Goal: Task Accomplishment & Management: Use online tool/utility

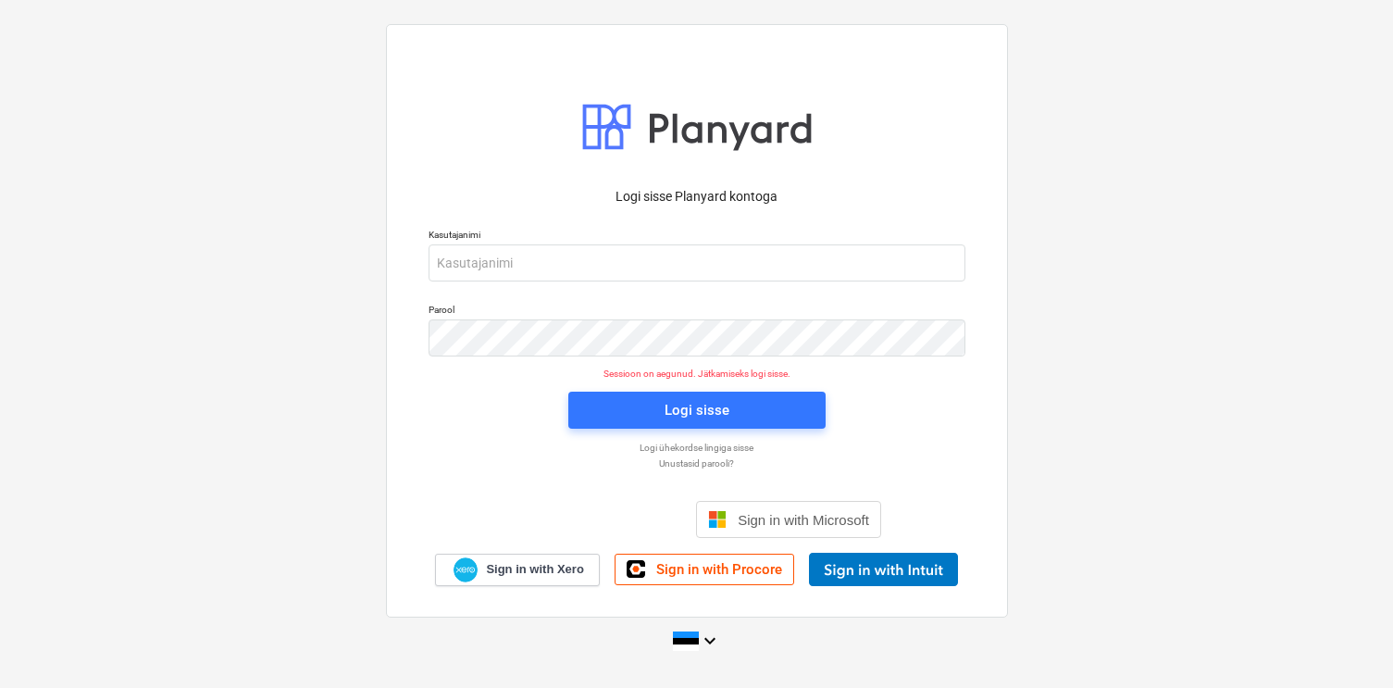
click at [465, 271] on input "email" at bounding box center [697, 262] width 537 height 37
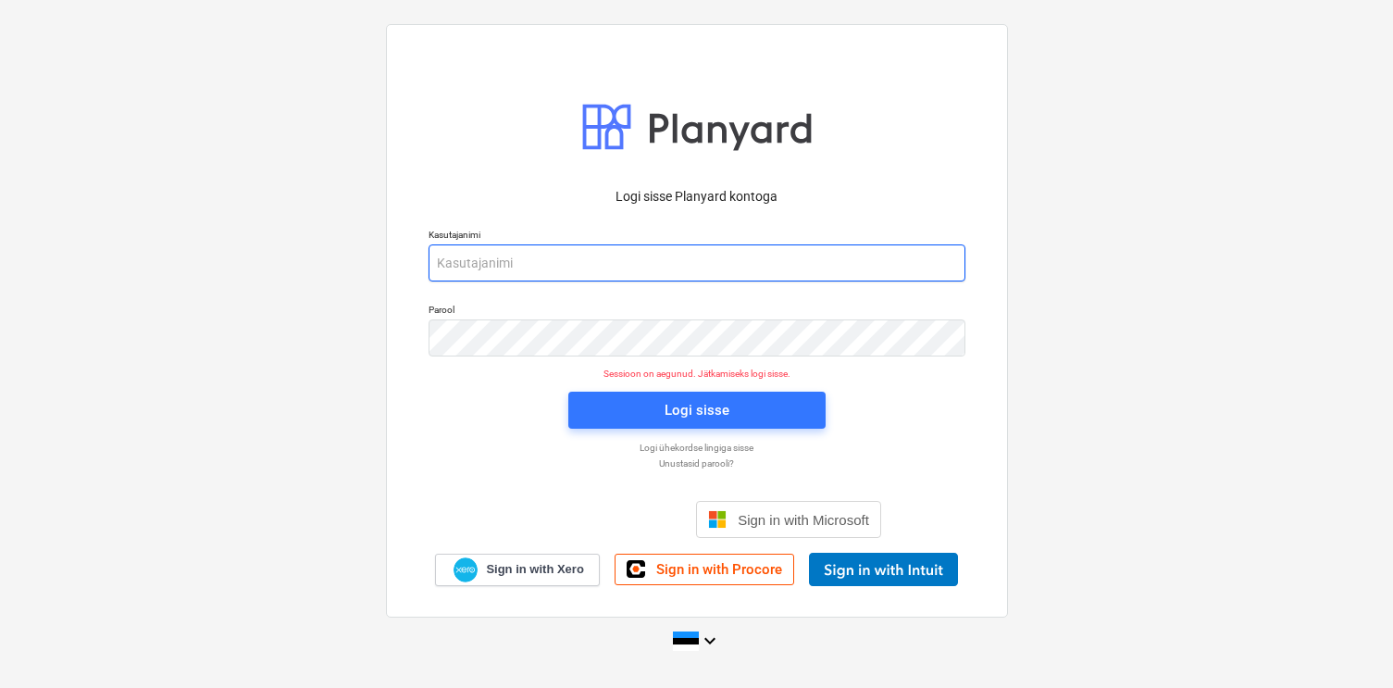
type input "[EMAIL_ADDRESS][DOMAIN_NAME]"
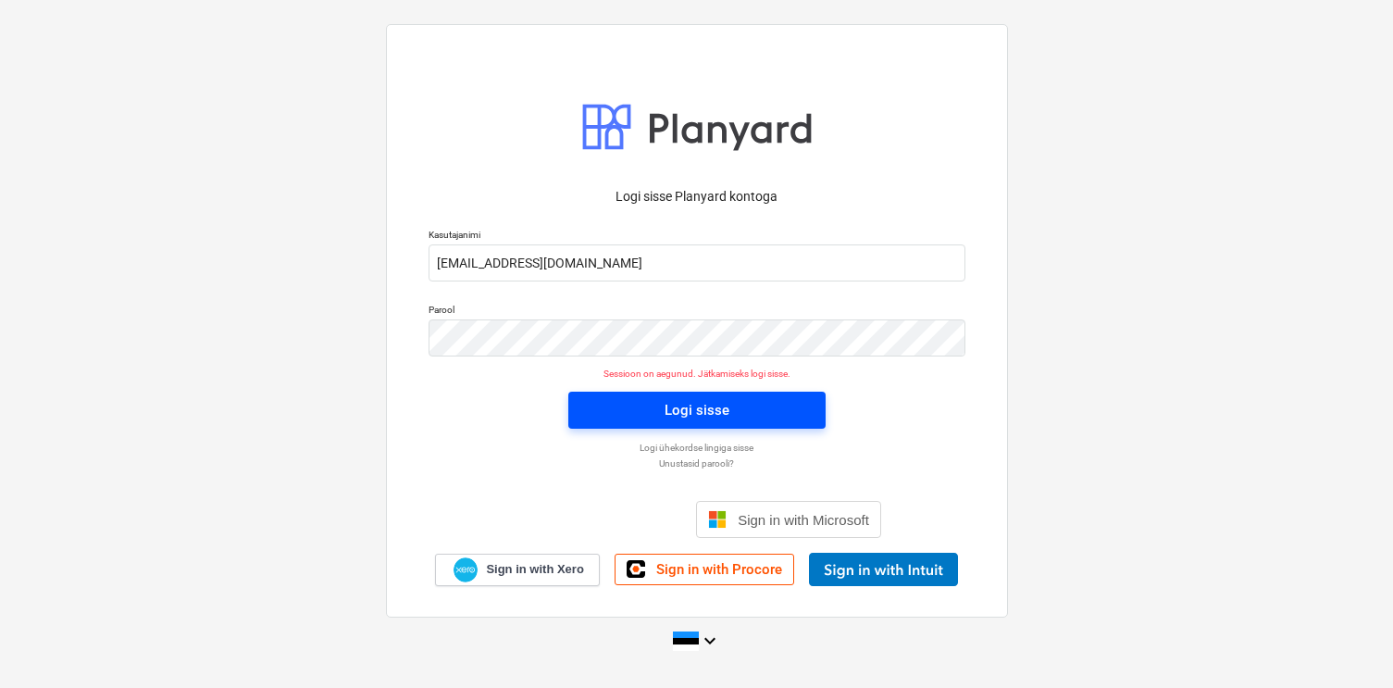
click at [735, 416] on span "Logi sisse" at bounding box center [696, 410] width 213 height 24
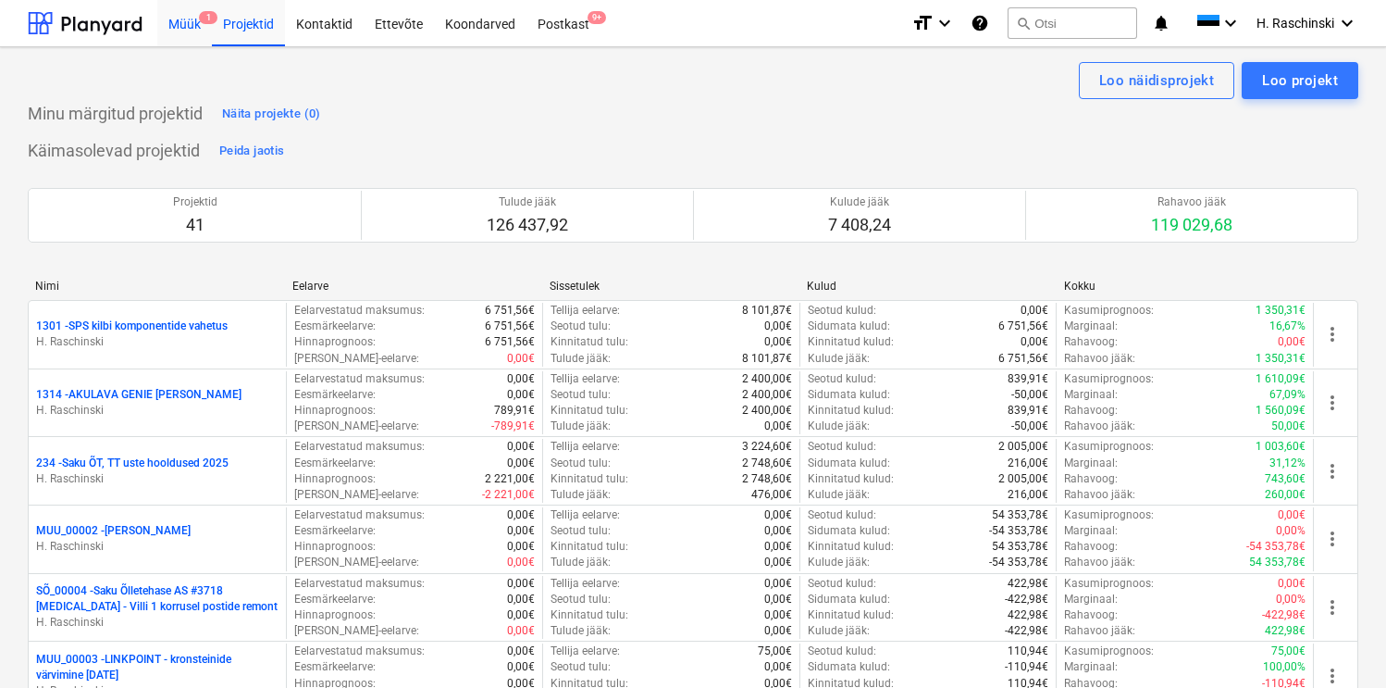
click at [192, 28] on div "Müük 1" at bounding box center [184, 22] width 55 height 47
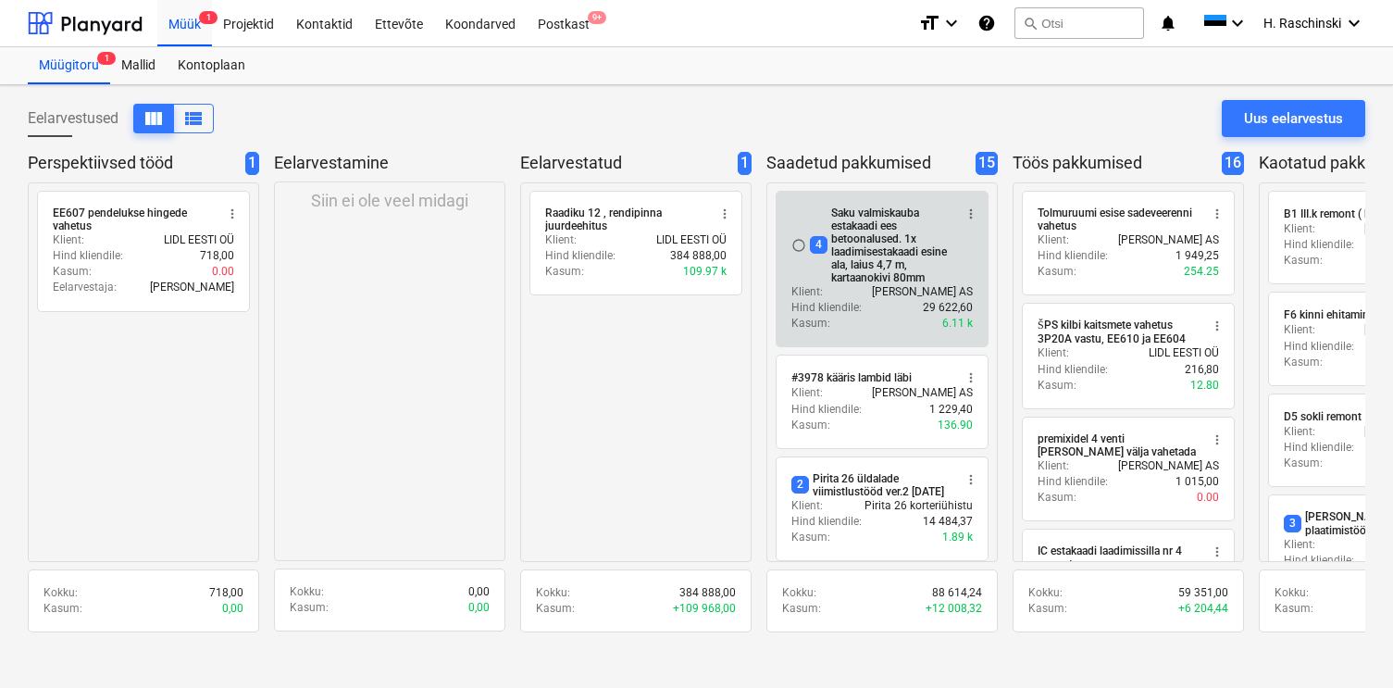
click at [853, 251] on div "4 Saku valmiskauba estakaadi ees betoonalused. 1x laadimisestakaadi esine ala, …" at bounding box center [881, 245] width 143 height 78
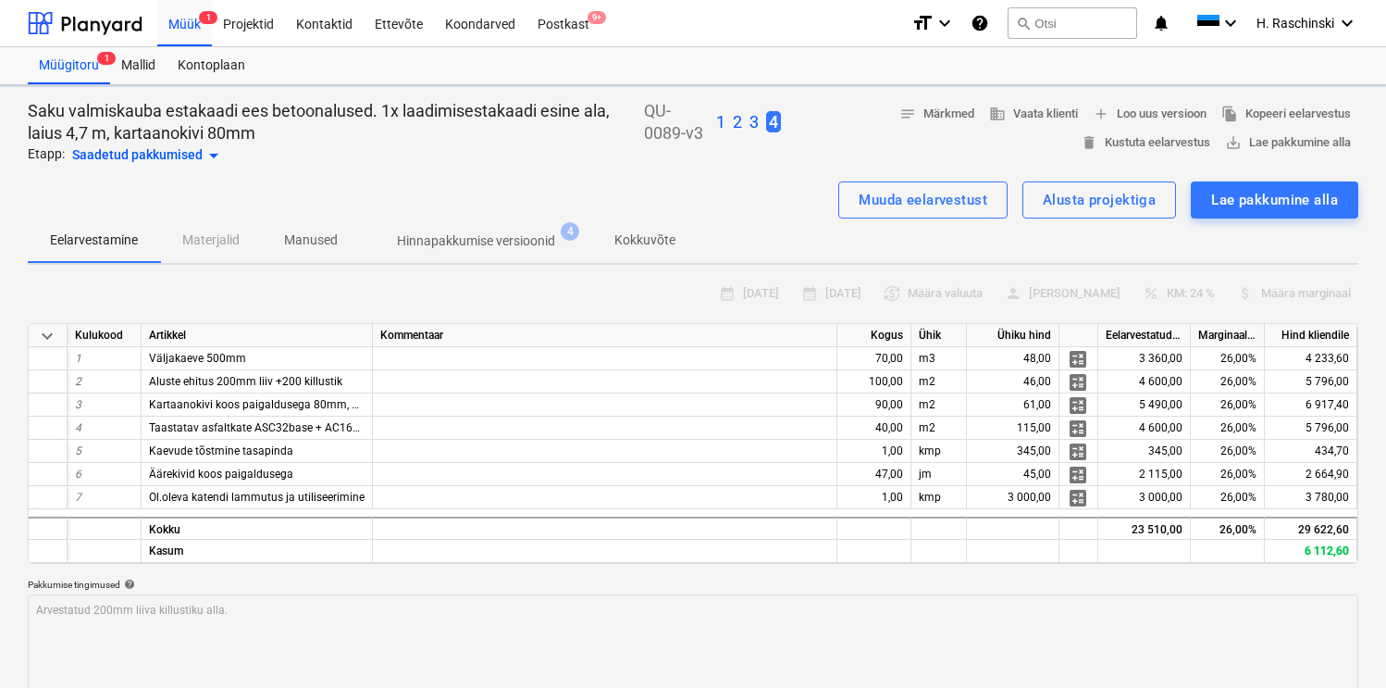
type textarea "x"
click at [1115, 115] on span "add Loo uus versioon" at bounding box center [1150, 114] width 114 height 21
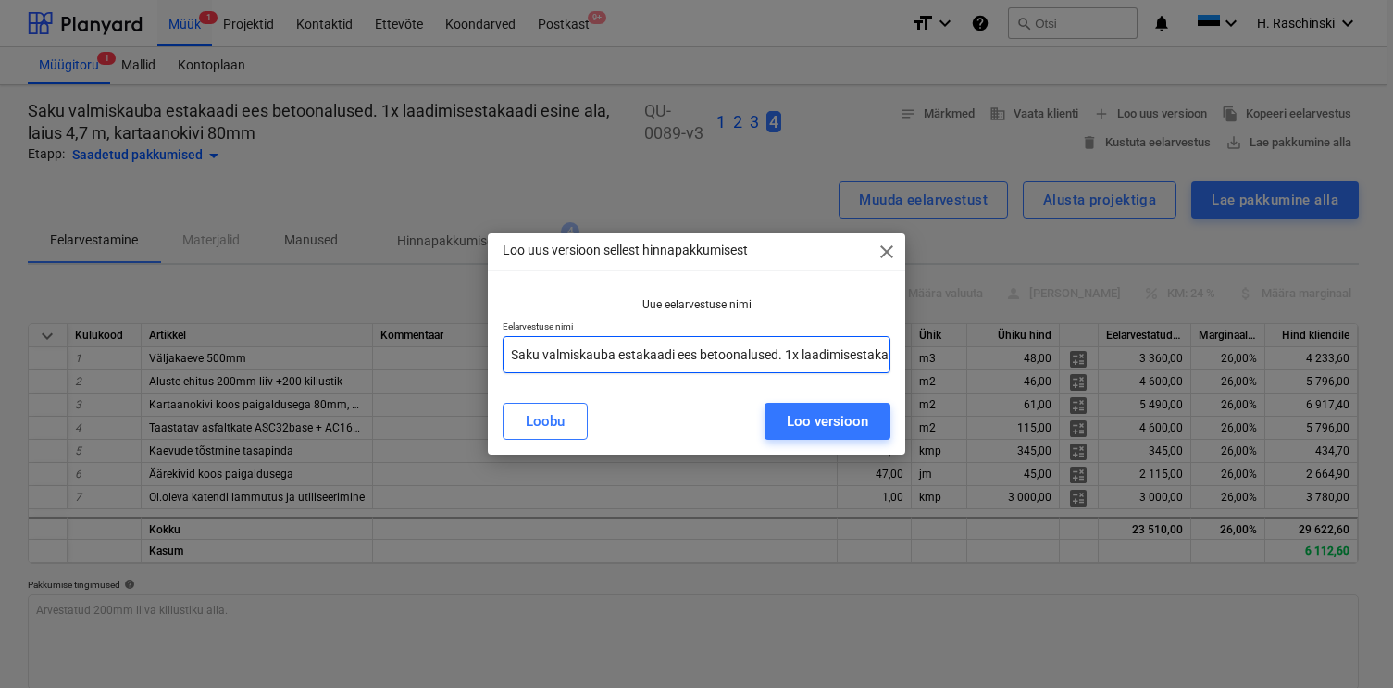
click at [857, 354] on input "Saku valmiskauba estakaadi ees betoonalused. 1x laadimisestakaadi esine ala, la…" at bounding box center [697, 354] width 389 height 37
click at [773, 356] on input "Saku valmiskauba estakaadi ees betoonalused. 1x laadimisestakaadi esine ala, la…" at bounding box center [697, 354] width 389 height 37
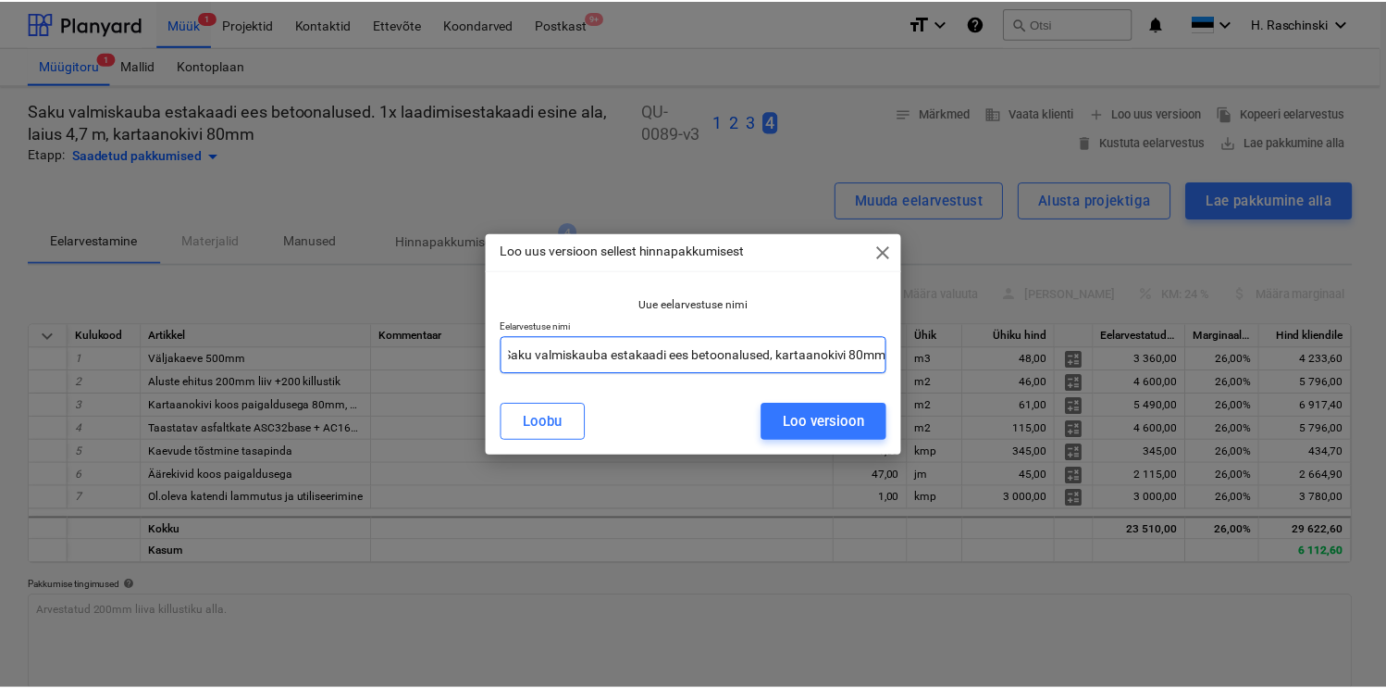
scroll to position [0, 0]
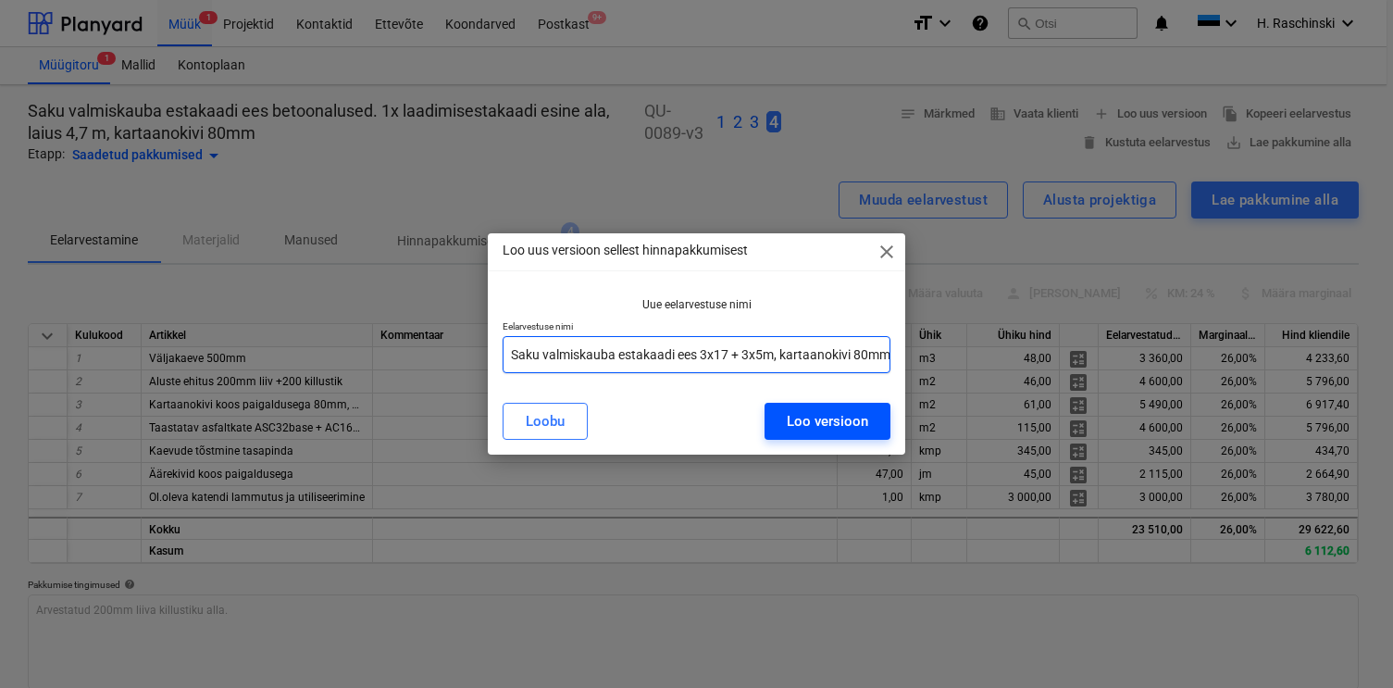
type input "Saku valmiskauba estakaadi ees 3x17 + 3x5m, kartaanokivi 80mm"
click at [817, 417] on div "Loo versioon" at bounding box center [827, 421] width 81 height 24
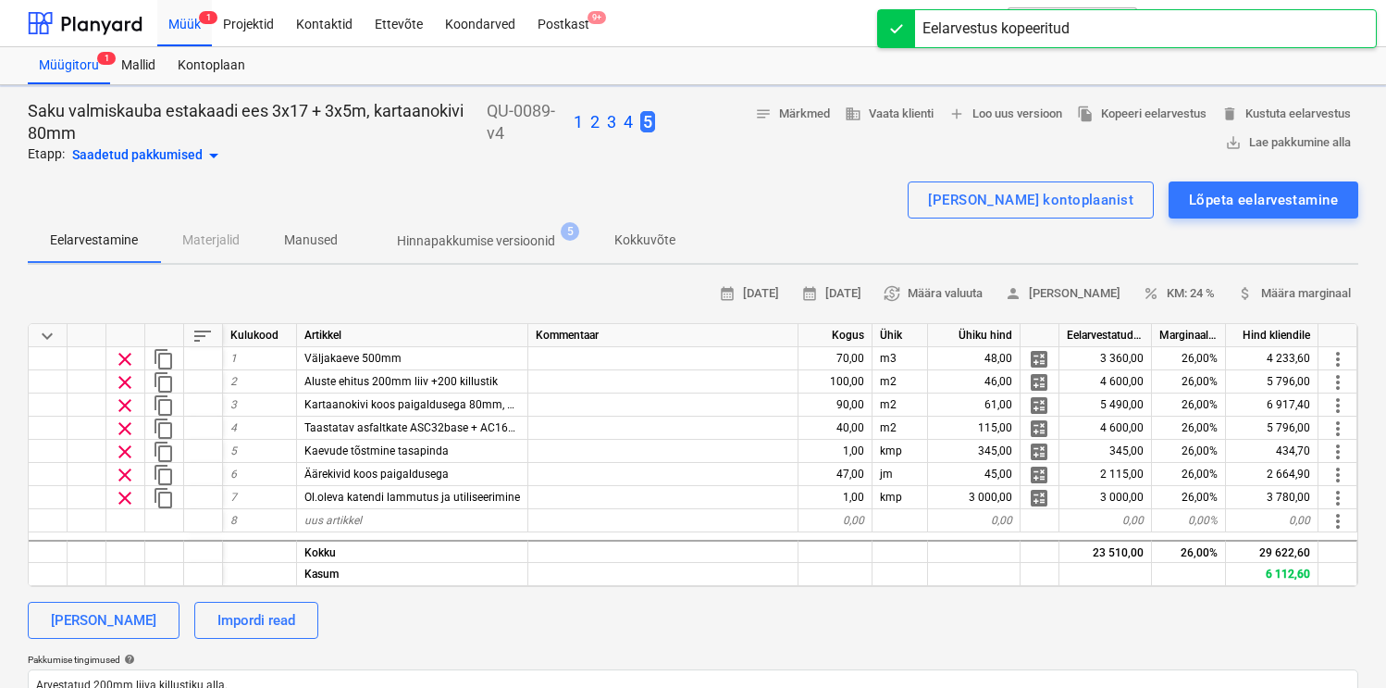
type textarea "x"
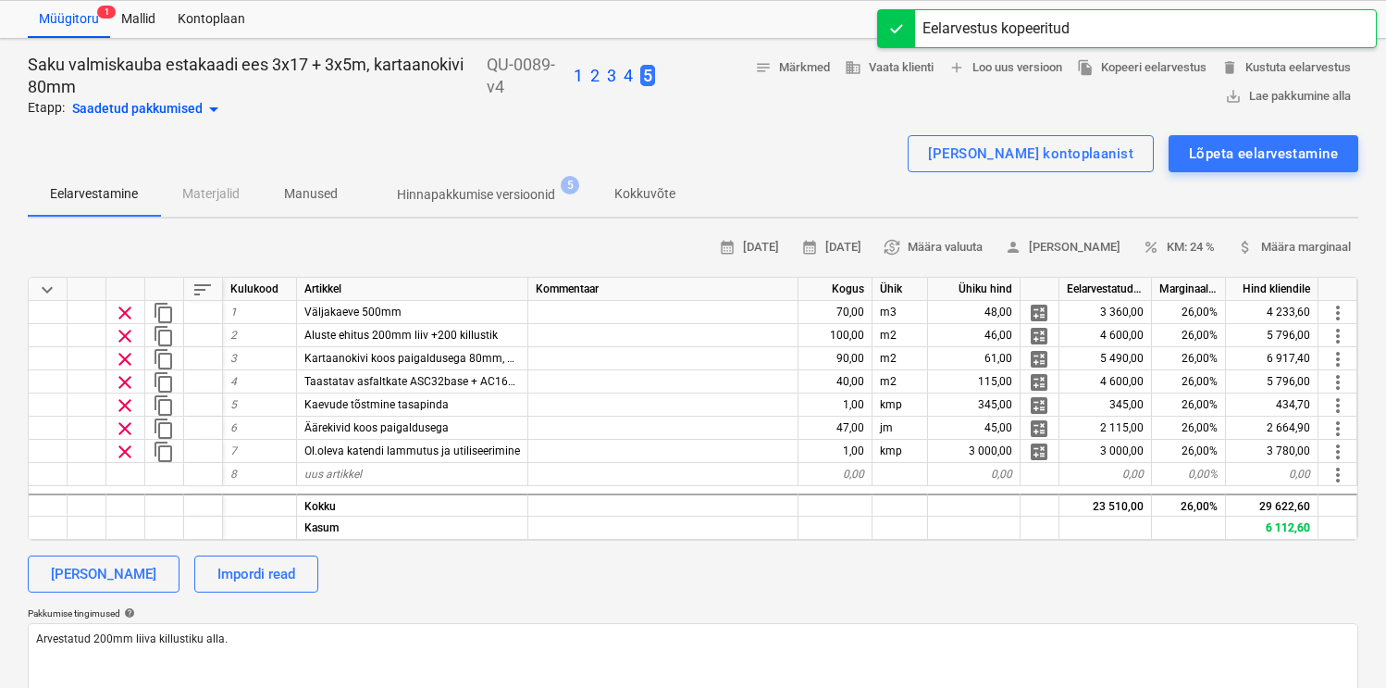
scroll to position [52, 0]
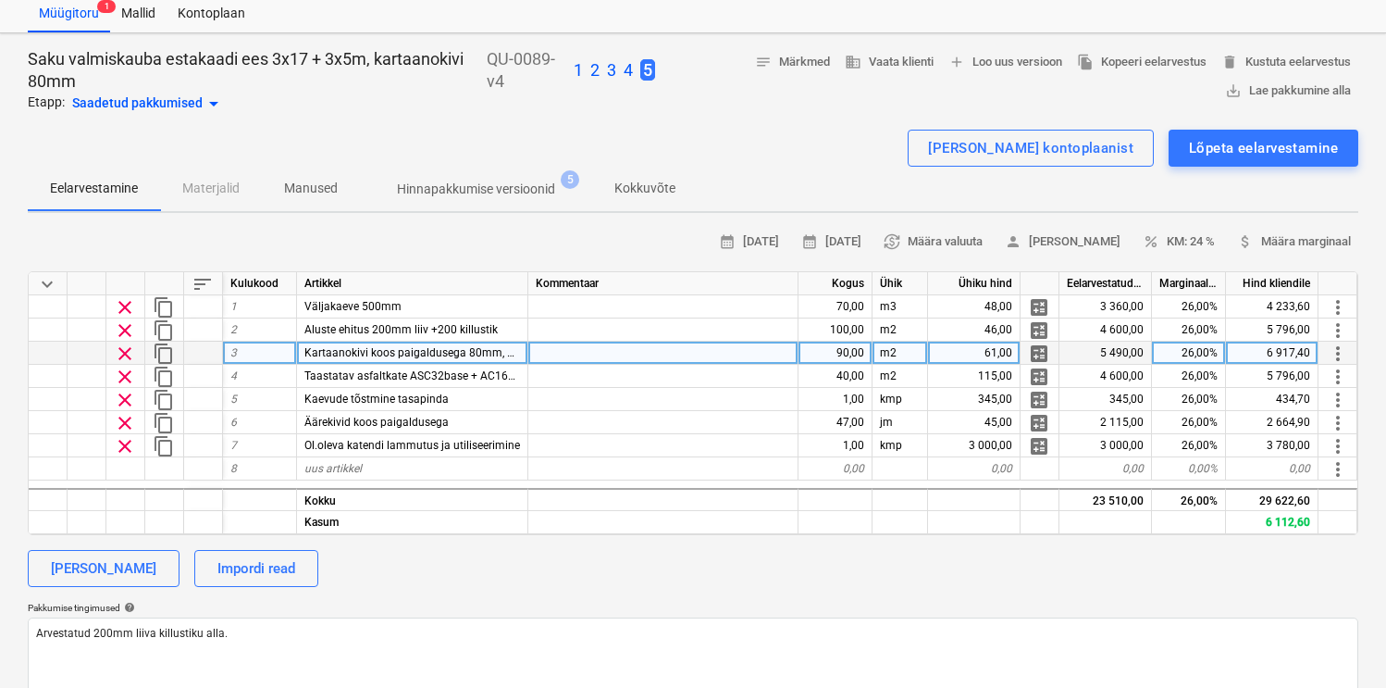
click at [847, 343] on div "90,00" at bounding box center [836, 353] width 74 height 23
type input "70"
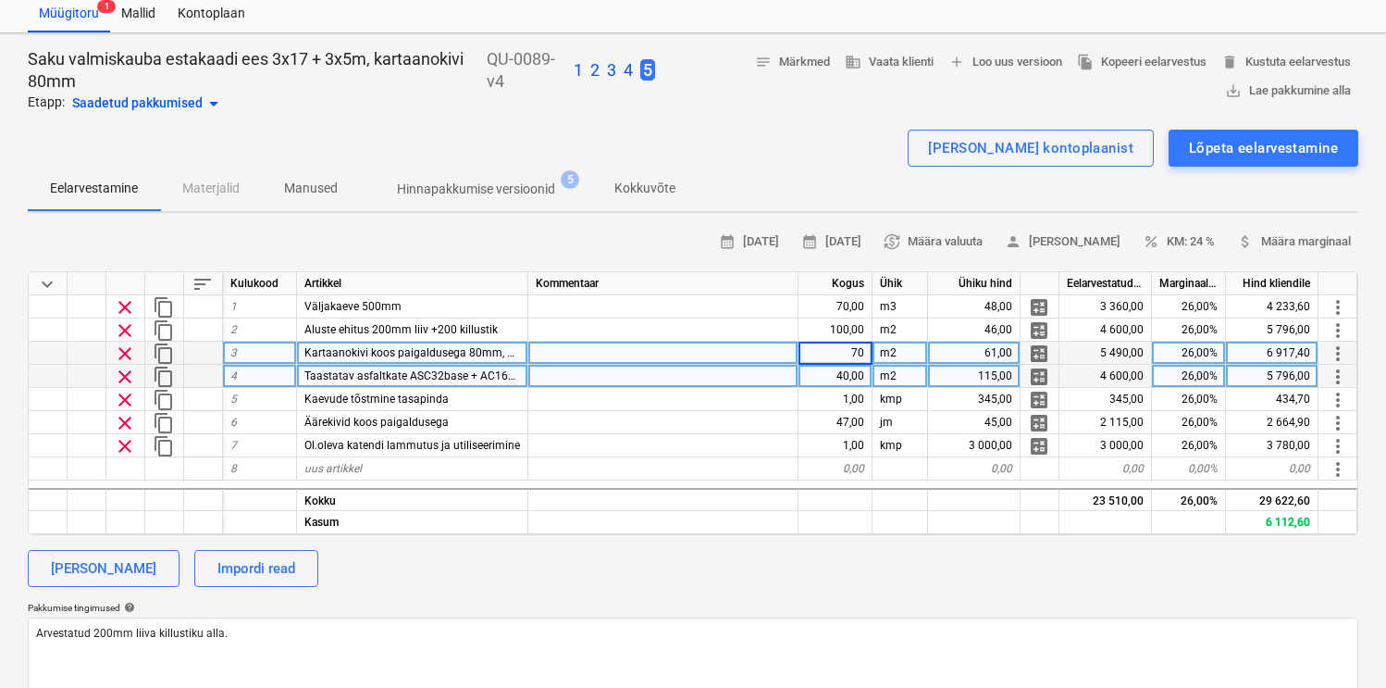
type textarea "x"
click at [836, 370] on div "40,00" at bounding box center [836, 376] width 74 height 23
type input "30"
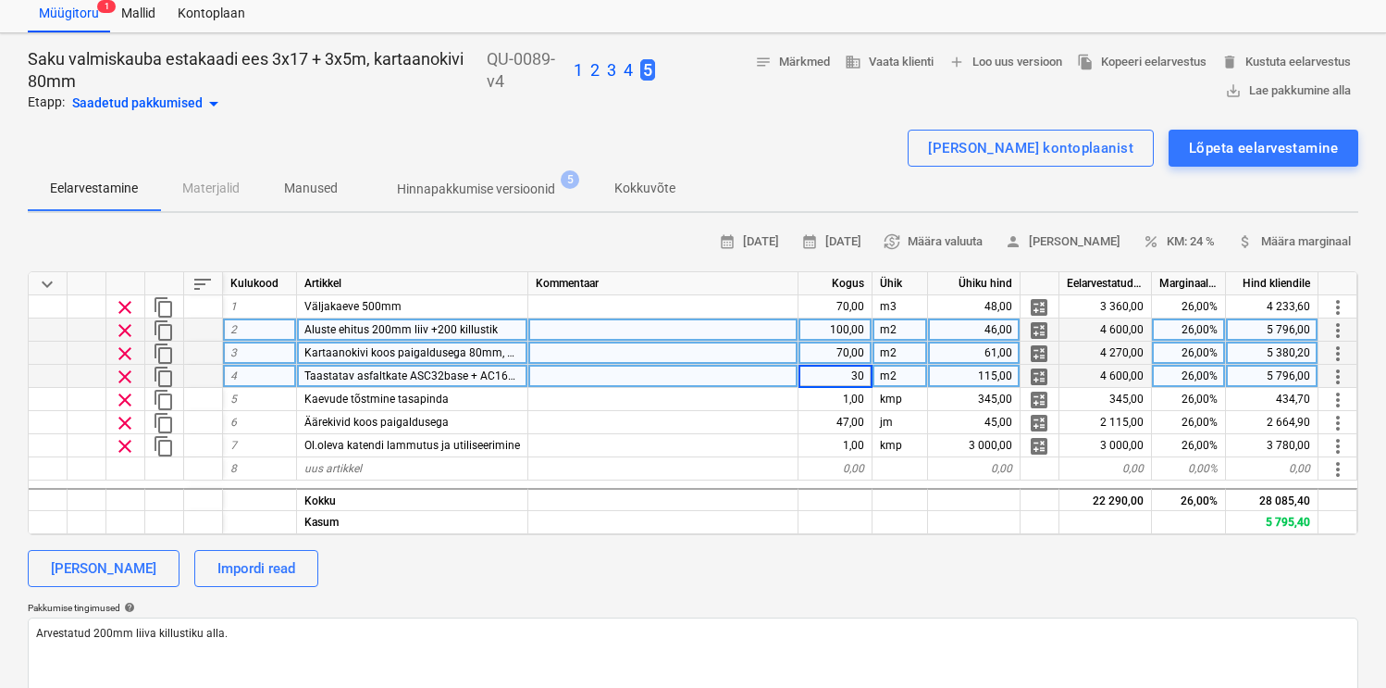
type textarea "x"
click at [857, 338] on div "100,00" at bounding box center [836, 329] width 74 height 23
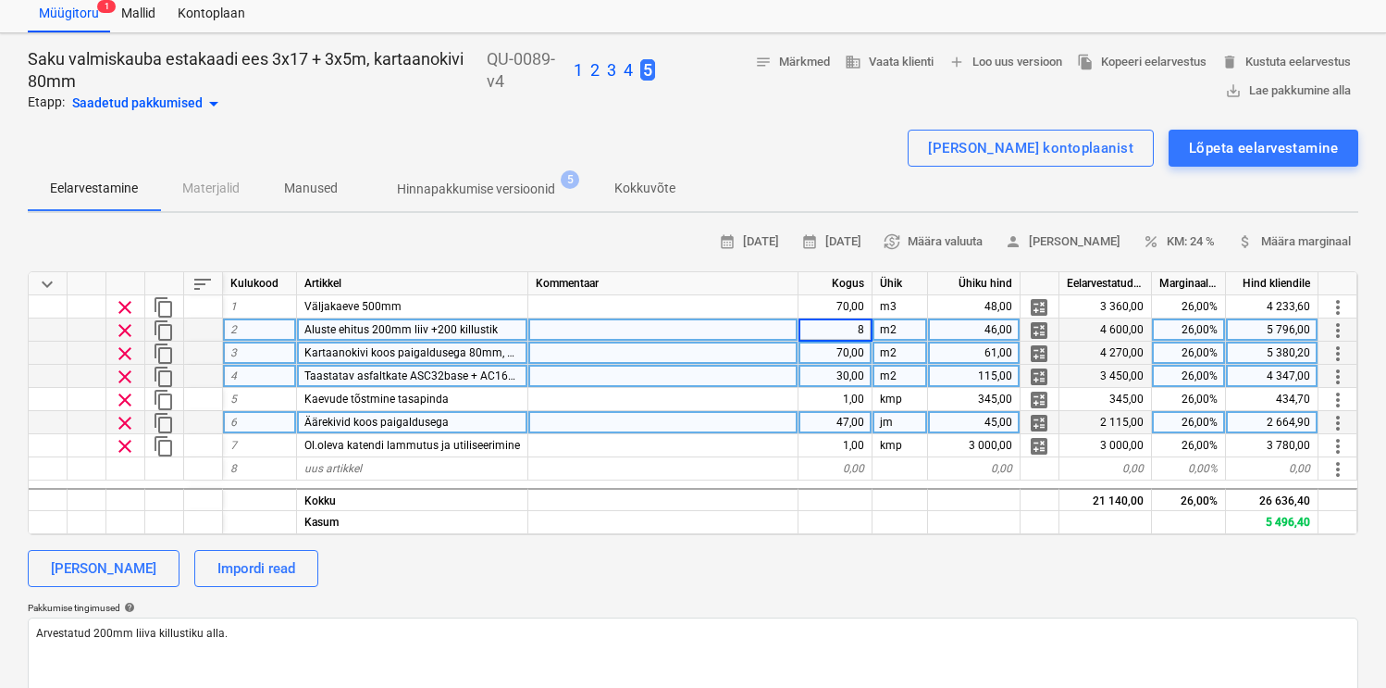
type input "80"
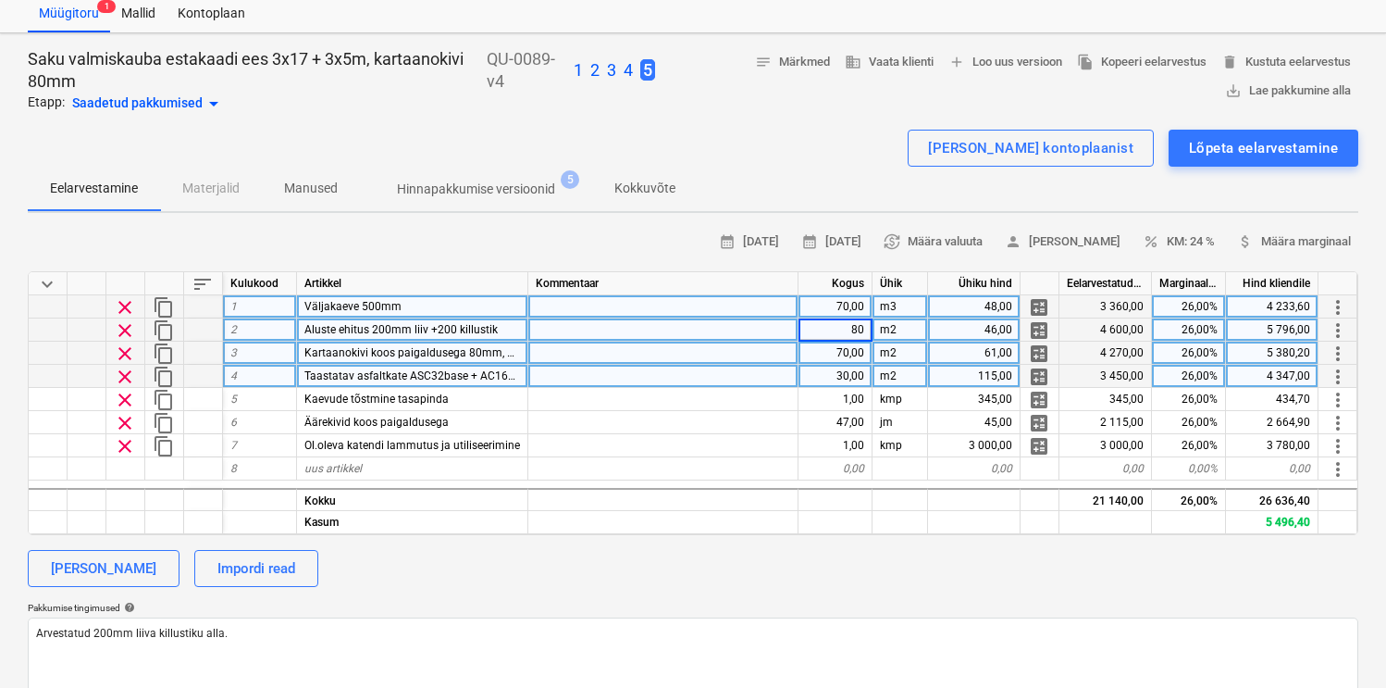
type textarea "x"
click at [848, 308] on div "70,00" at bounding box center [836, 306] width 74 height 23
type input "35"
type textarea "x"
click at [746, 196] on div "Eelarvestamine Materjalid Manused Hinnapakkumise versioonid 5 Kokkuvõte" at bounding box center [693, 189] width 1331 height 44
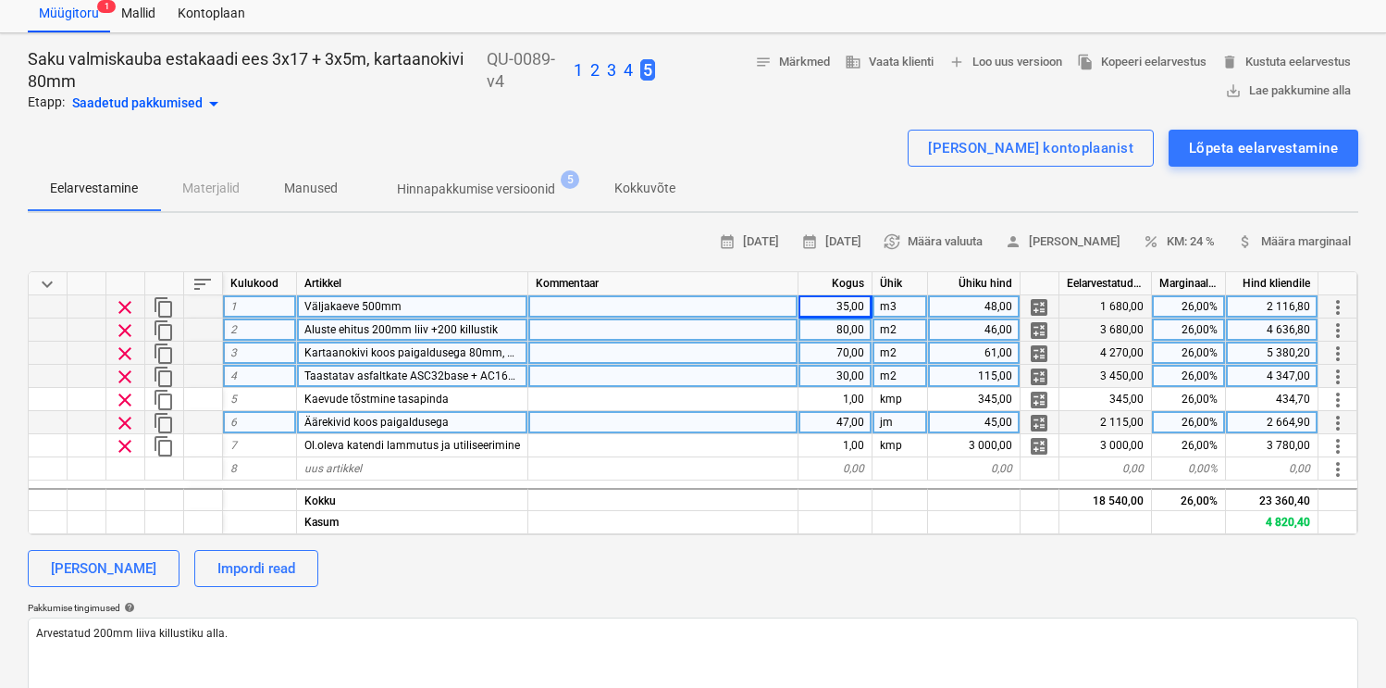
click at [812, 415] on div "47,00" at bounding box center [836, 422] width 74 height 23
type input "50"
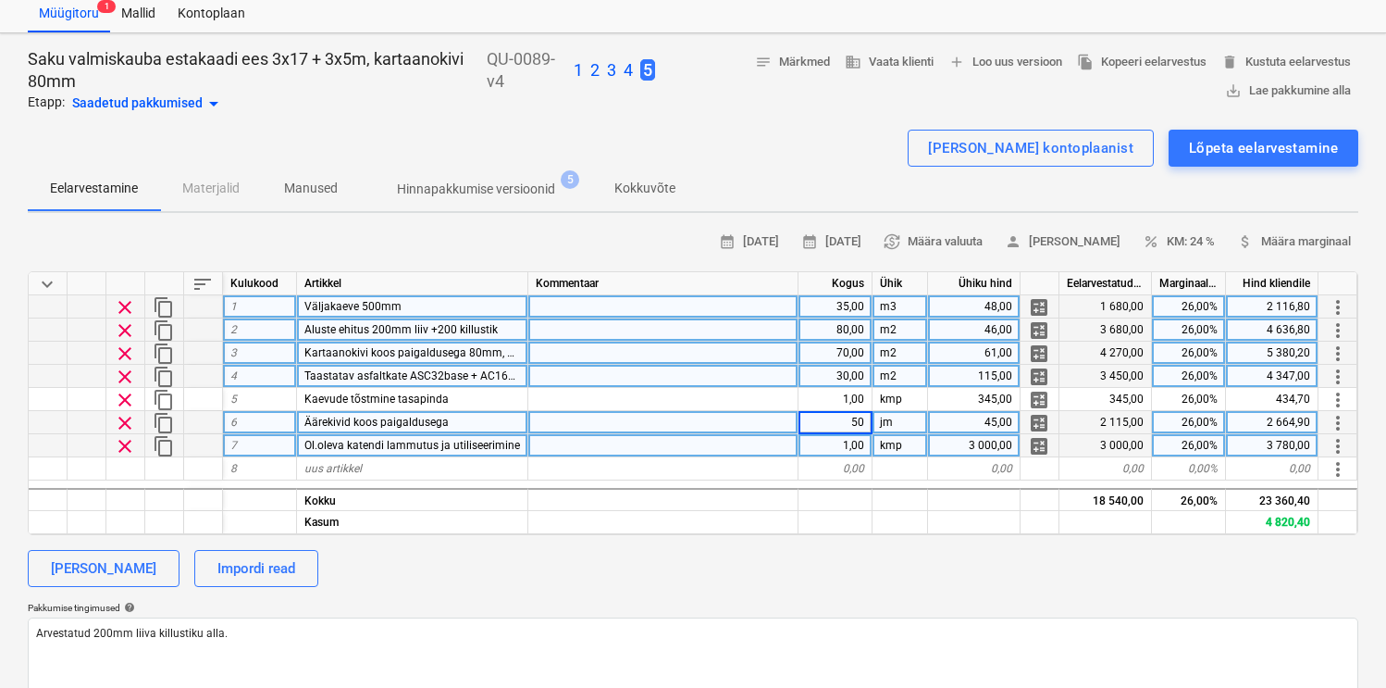
click at [838, 451] on div "1,00" at bounding box center [836, 445] width 74 height 23
click at [789, 564] on div "[PERSON_NAME] Impordi read" at bounding box center [693, 568] width 1331 height 37
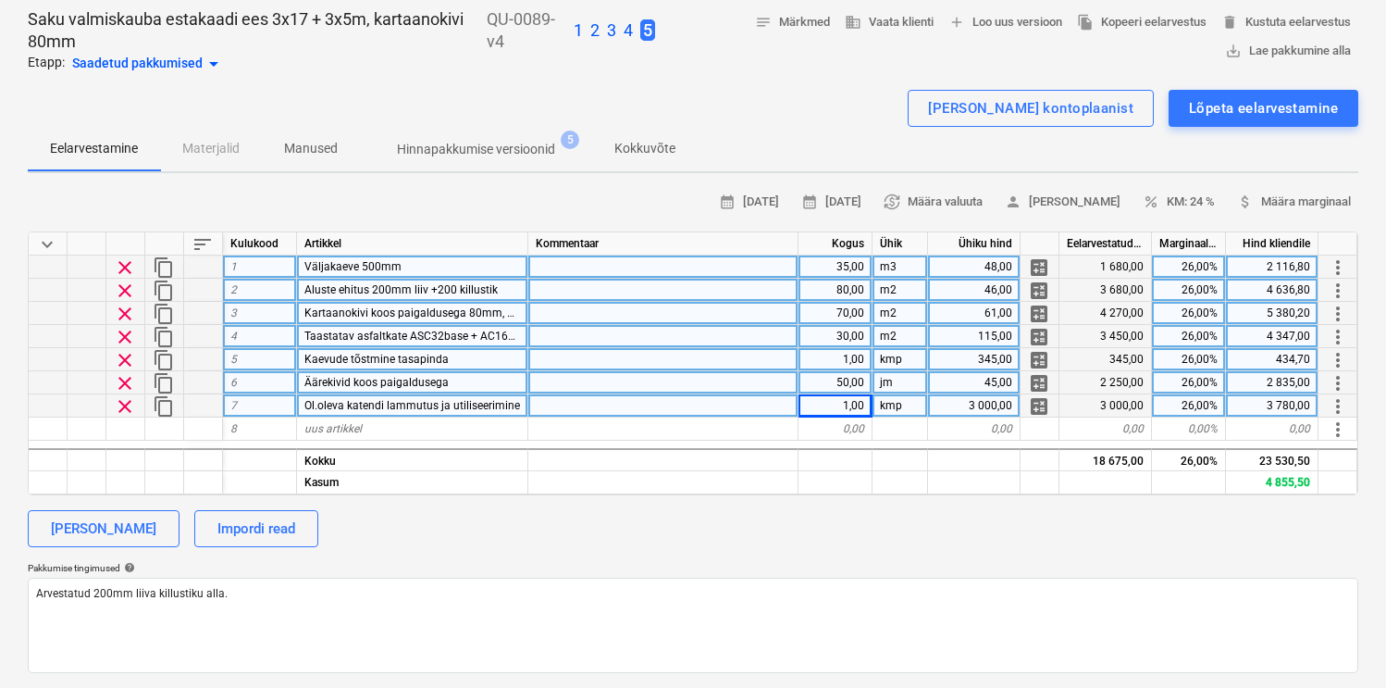
scroll to position [93, 0]
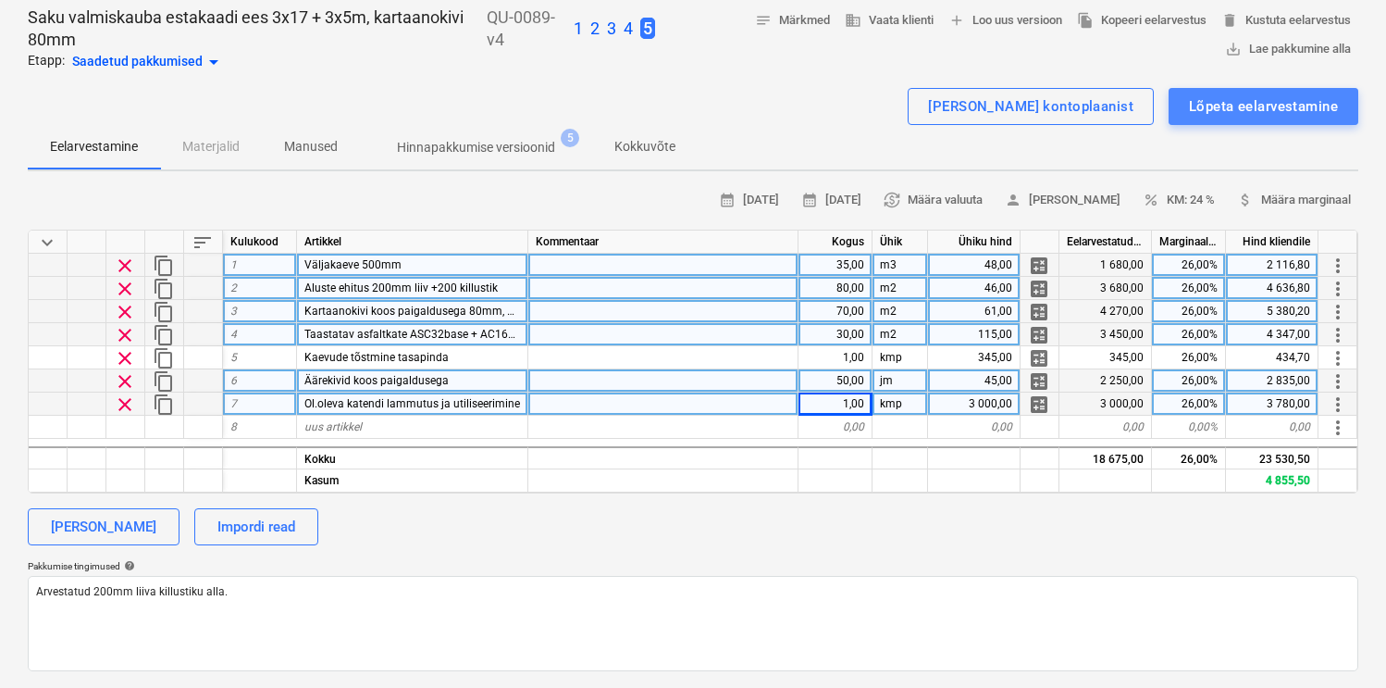
click at [1206, 103] on div "Lõpeta eelarvestamine" at bounding box center [1263, 106] width 149 height 24
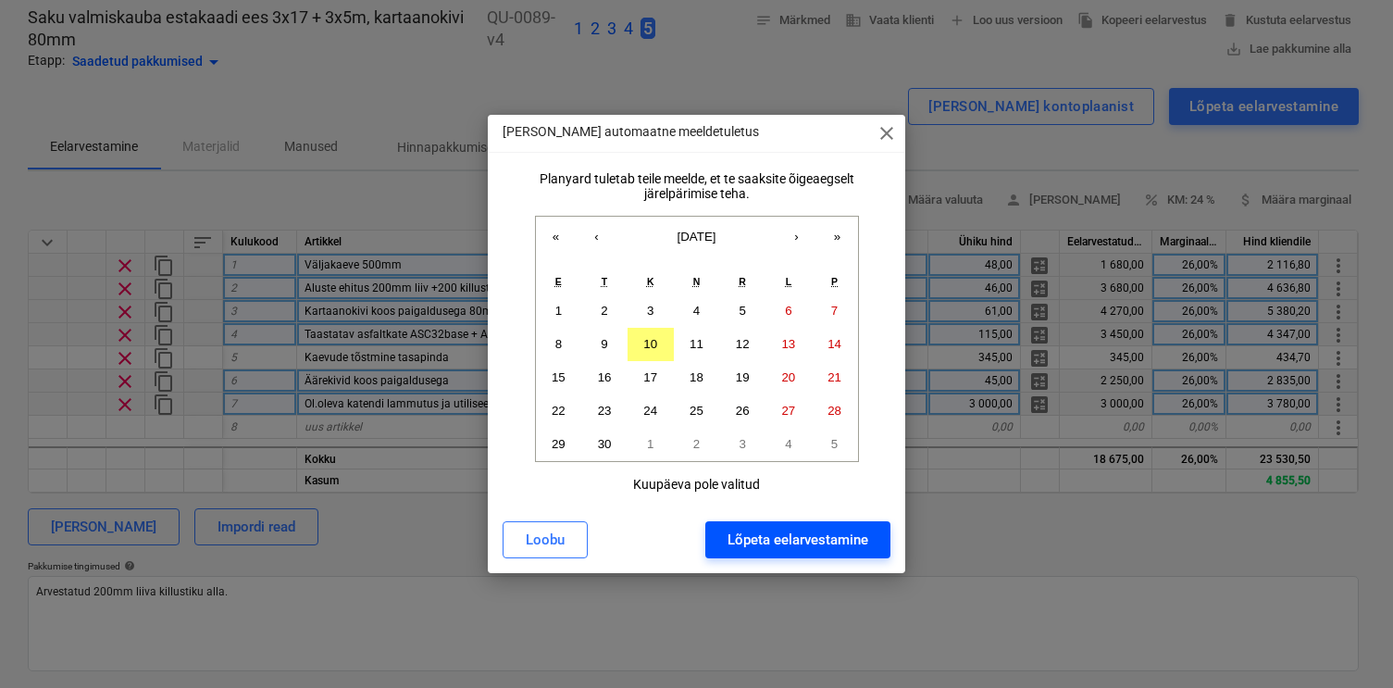
click at [788, 547] on div "Lõpeta eelarvestamine" at bounding box center [797, 540] width 141 height 24
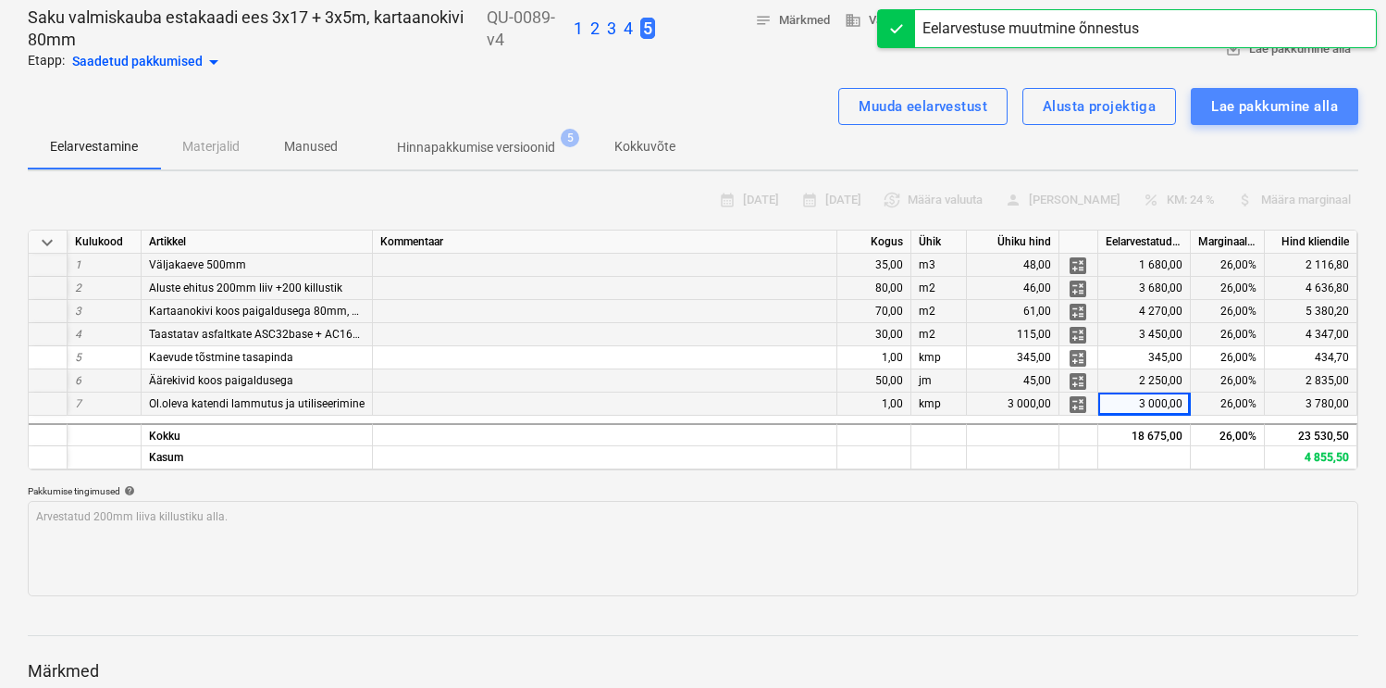
click at [1207, 98] on button "Lae pakkumine alla" at bounding box center [1275, 106] width 168 height 37
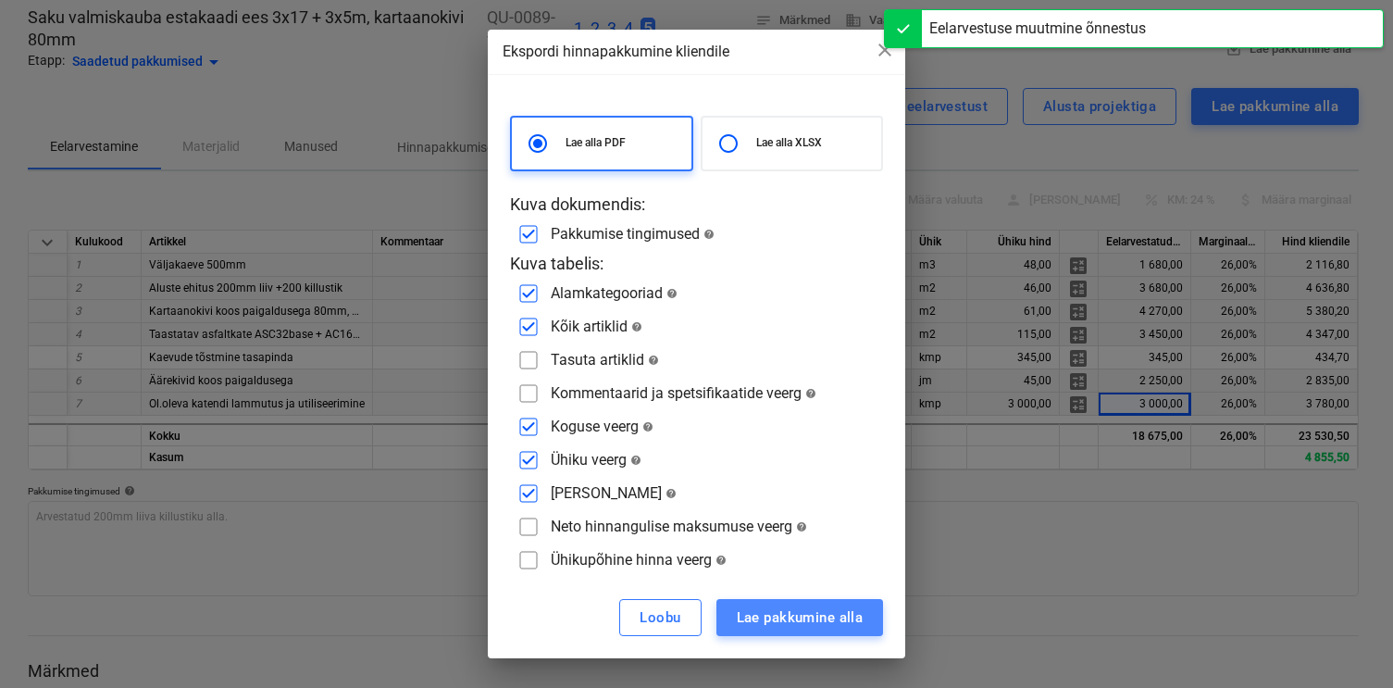
click at [773, 599] on button "Lae pakkumine alla" at bounding box center [800, 617] width 168 height 37
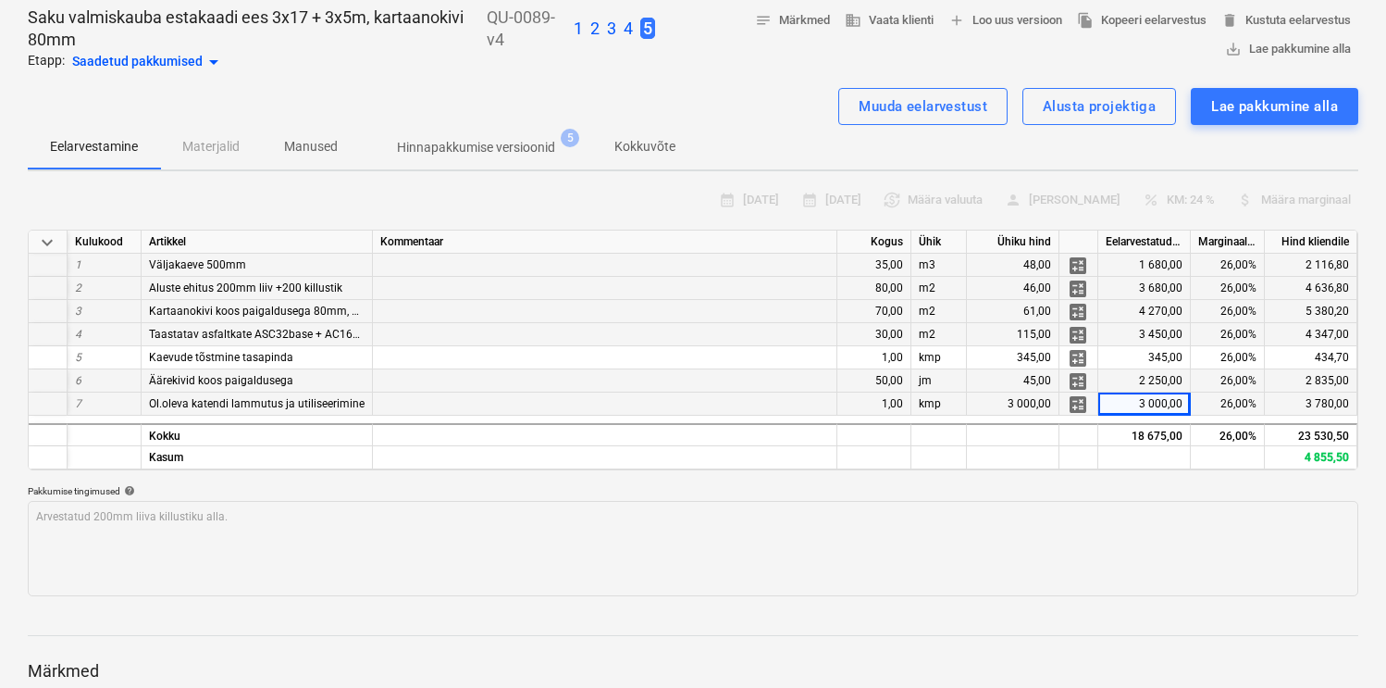
click at [612, 28] on p "3" at bounding box center [611, 29] width 9 height 22
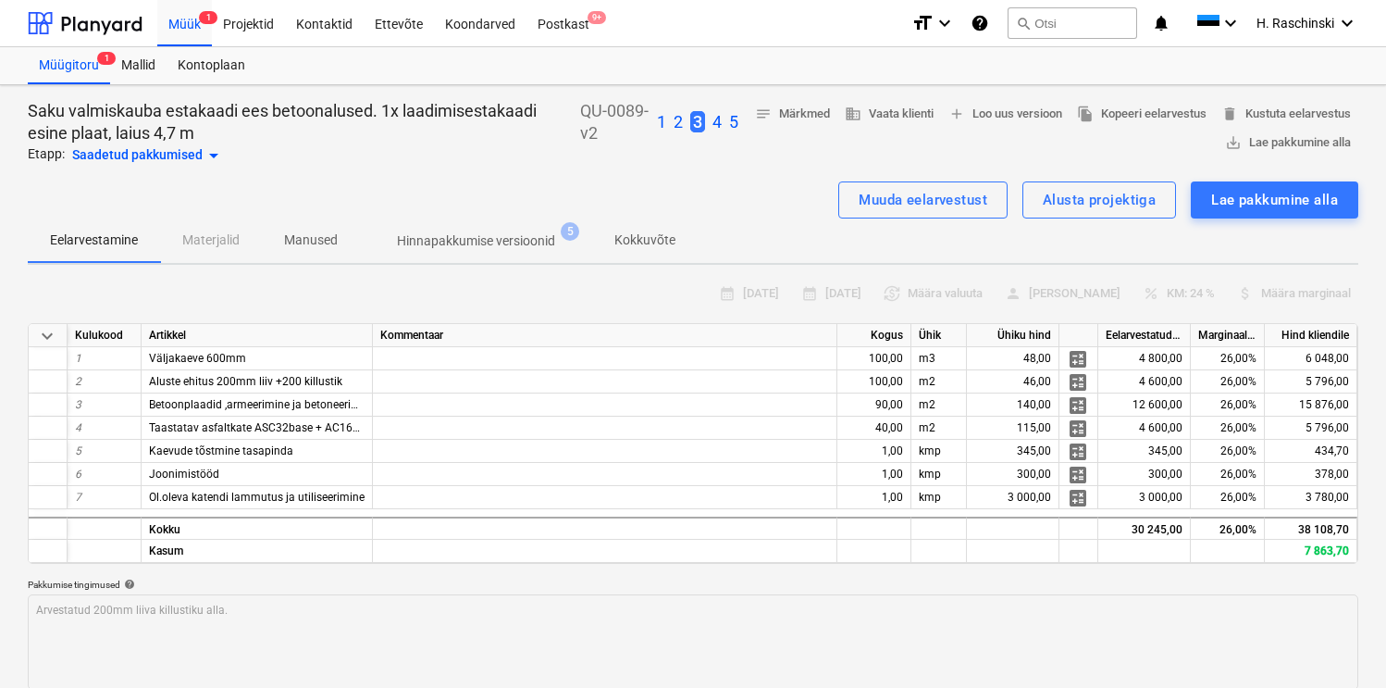
click at [729, 123] on p "5" at bounding box center [733, 122] width 9 height 22
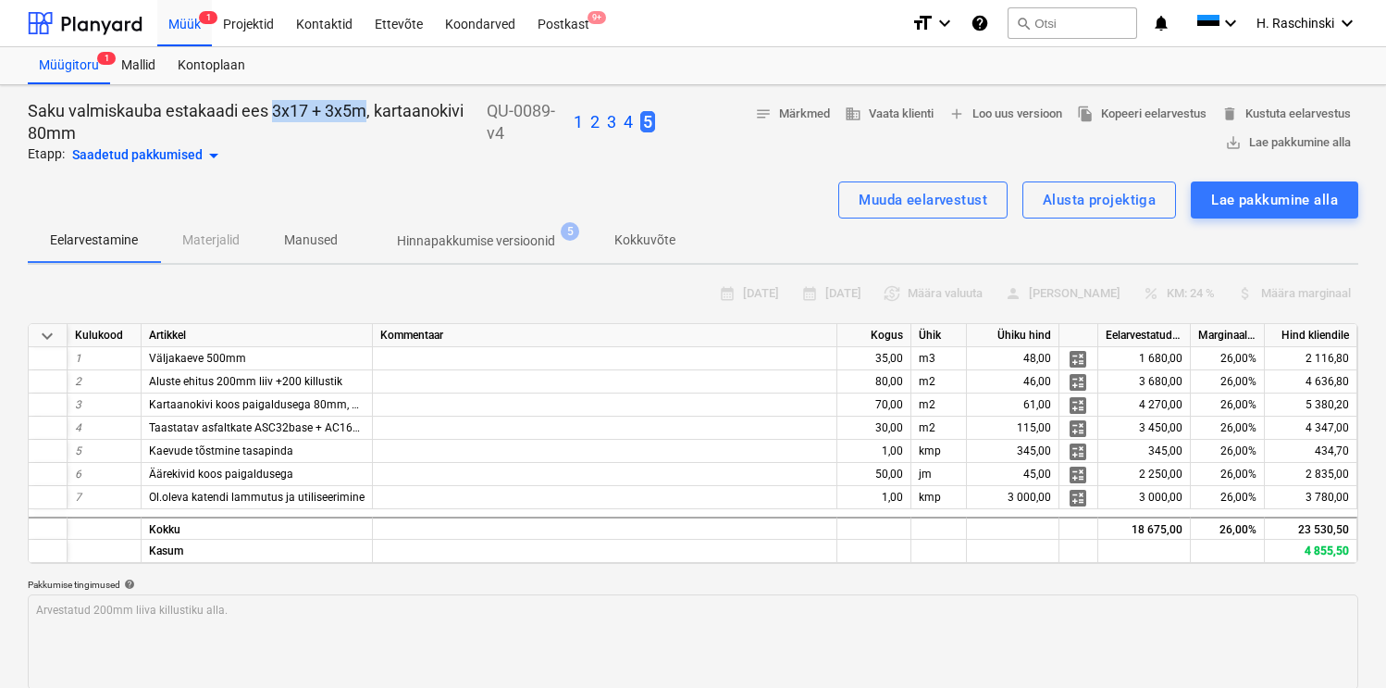
drag, startPoint x: 368, startPoint y: 111, endPoint x: 274, endPoint y: 111, distance: 94.4
click at [274, 111] on p "Saku valmiskauba estakaadi ees 3x17 + 3x5m, kartaanokivi 80mm" at bounding box center [254, 122] width 452 height 44
copy p "3x17 + 3x5m"
click at [610, 121] on p "3" at bounding box center [611, 122] width 9 height 22
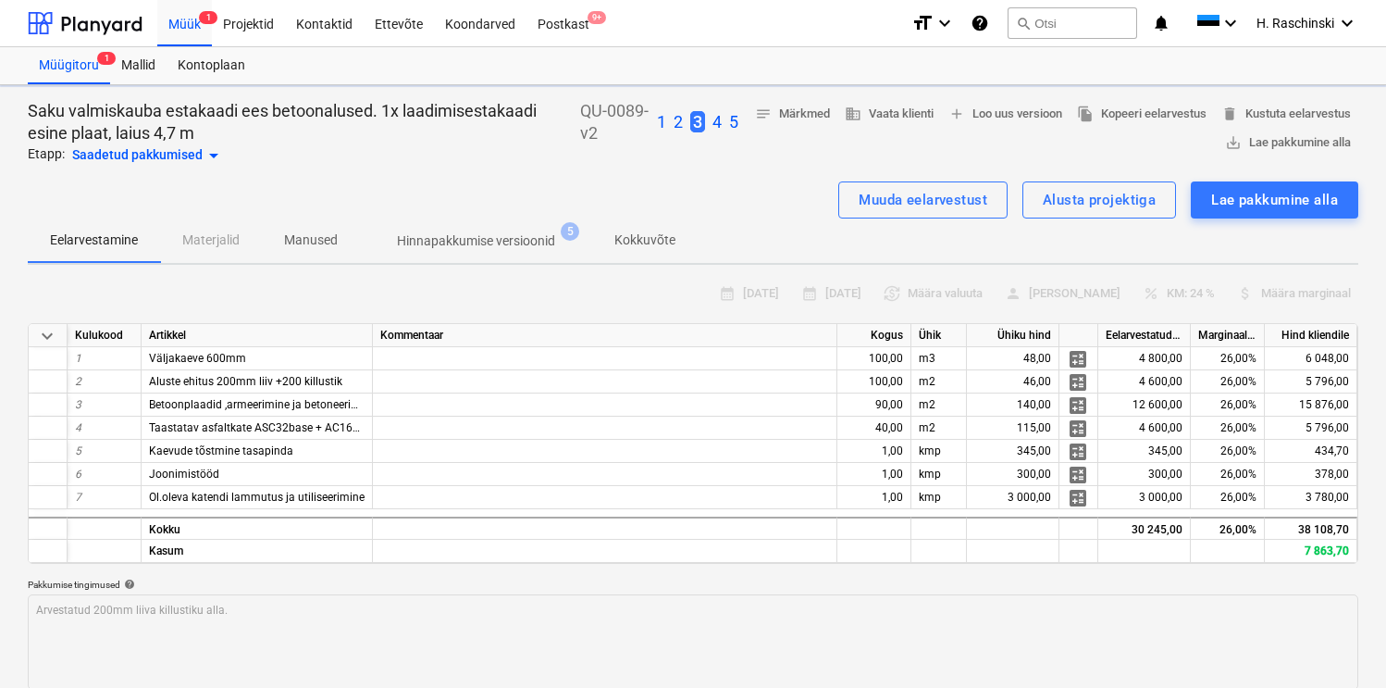
type textarea "x"
click at [1013, 119] on span "add Loo uus versioon" at bounding box center [1006, 114] width 114 height 21
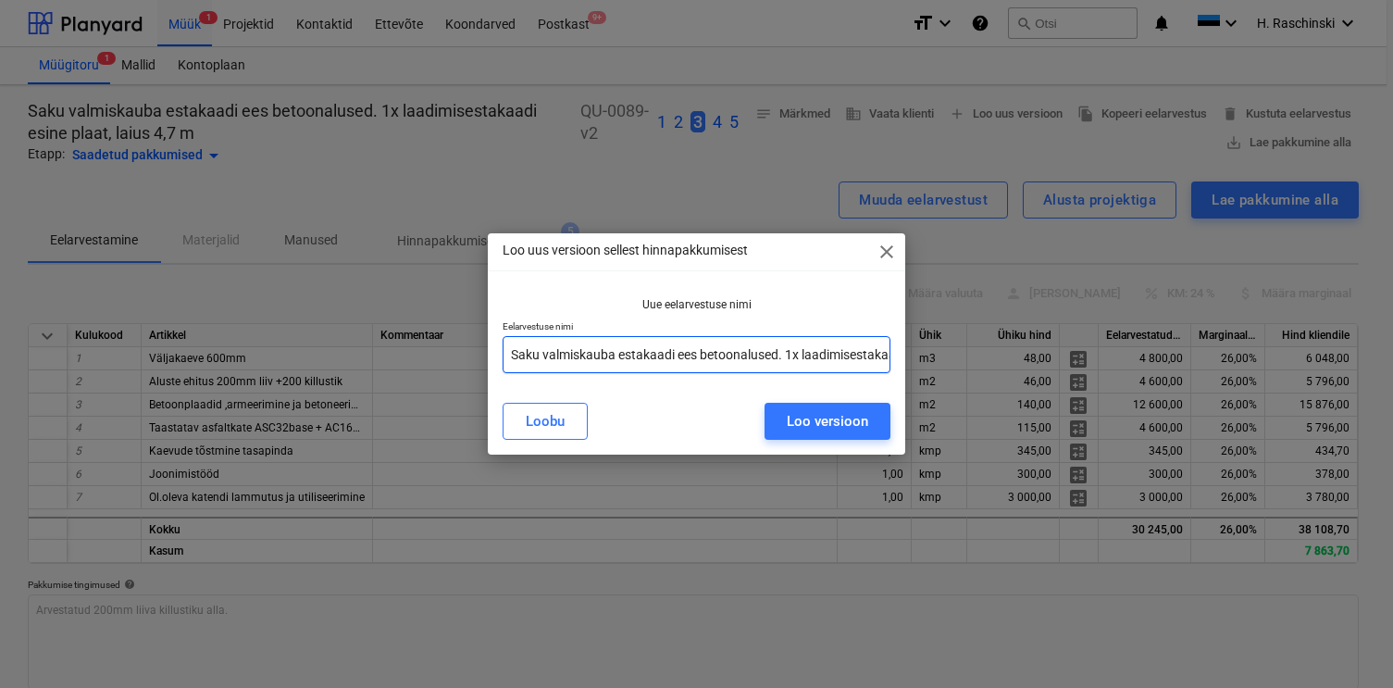
click at [755, 354] on input "Saku valmiskauba estakaadi ees betoonalused. 1x laadimisestakaadi esine plaat, …" at bounding box center [697, 354] width 389 height 37
click at [1009, 352] on div "Loo uus versioon sellest hinnapakkumisest close Uue eelarvestuse nimi Eelarvest…" at bounding box center [696, 344] width 1393 height 688
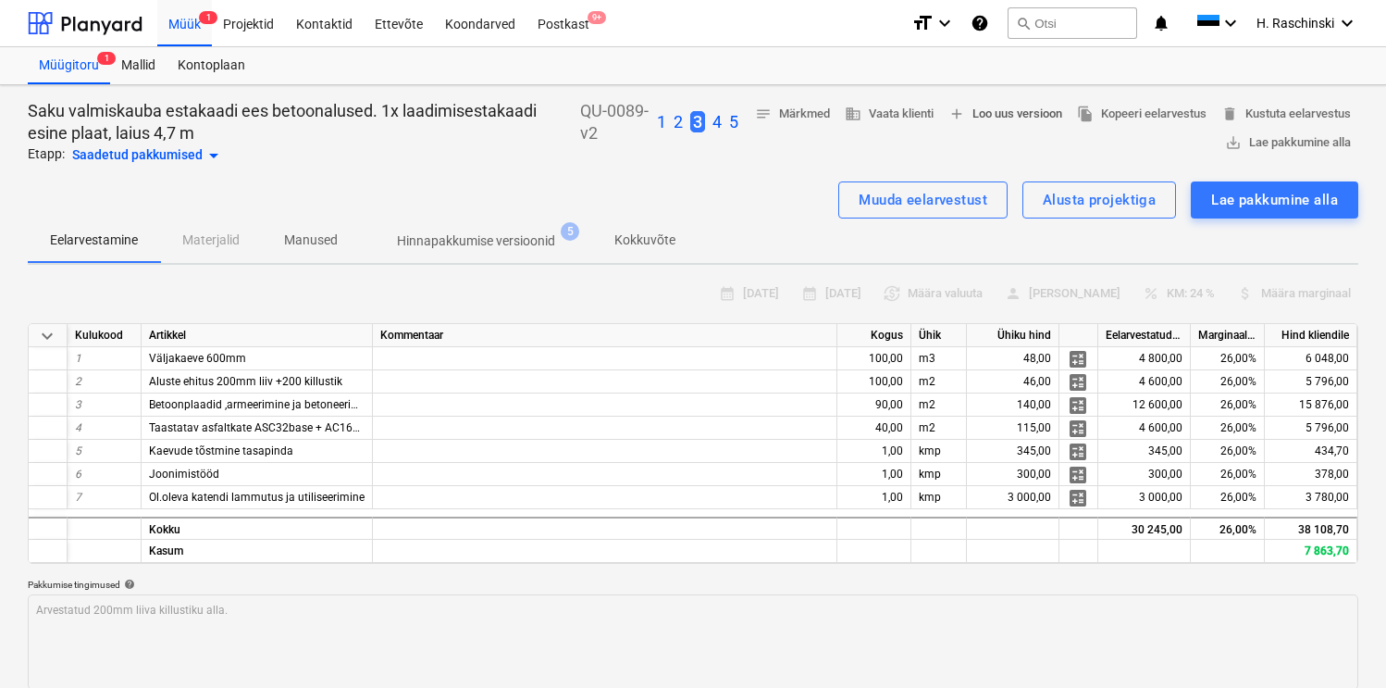
click at [983, 108] on span "add Loo uus versioon" at bounding box center [1006, 114] width 114 height 21
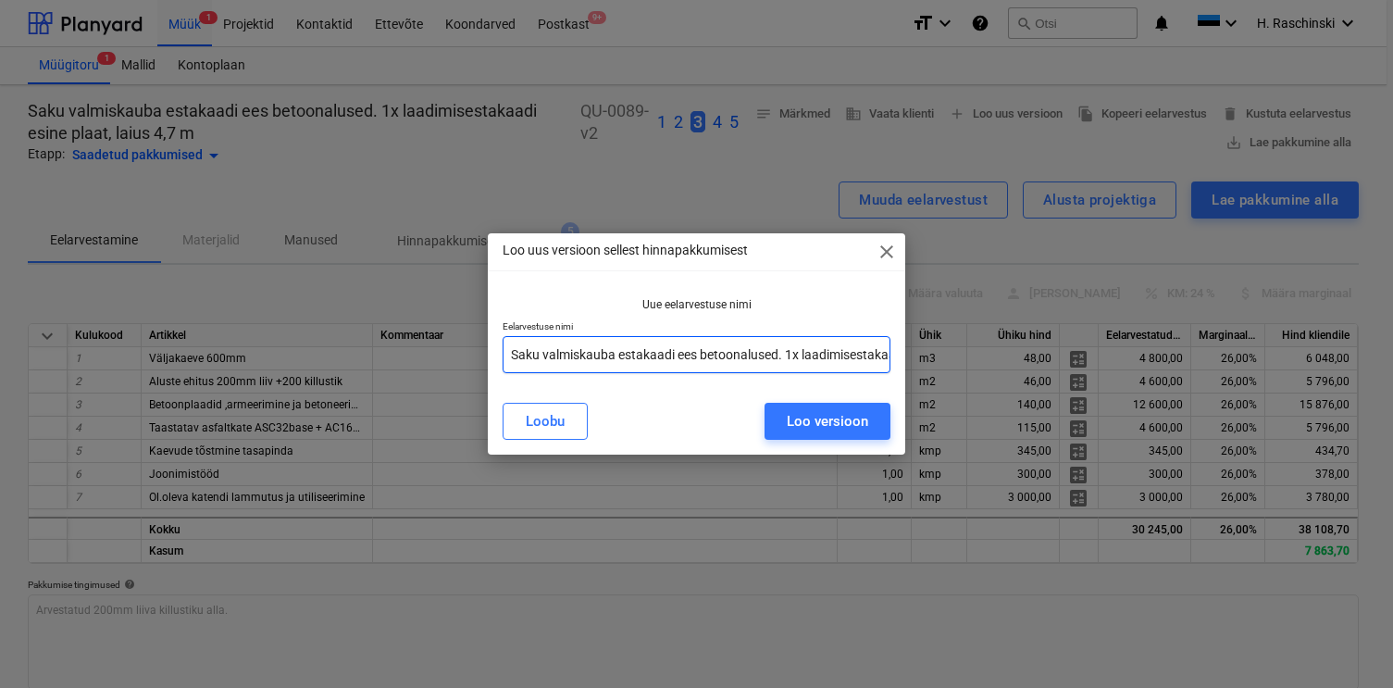
click at [764, 357] on input "Saku valmiskauba estakaadi ees betoonalused. 1x laadimisestakaadi esine plaat, …" at bounding box center [697, 354] width 389 height 37
paste input "3x17 + 3x5m"
type input "Saku valmiskauba estakaadi ees betoonalused. 3x17 + 3x5m"
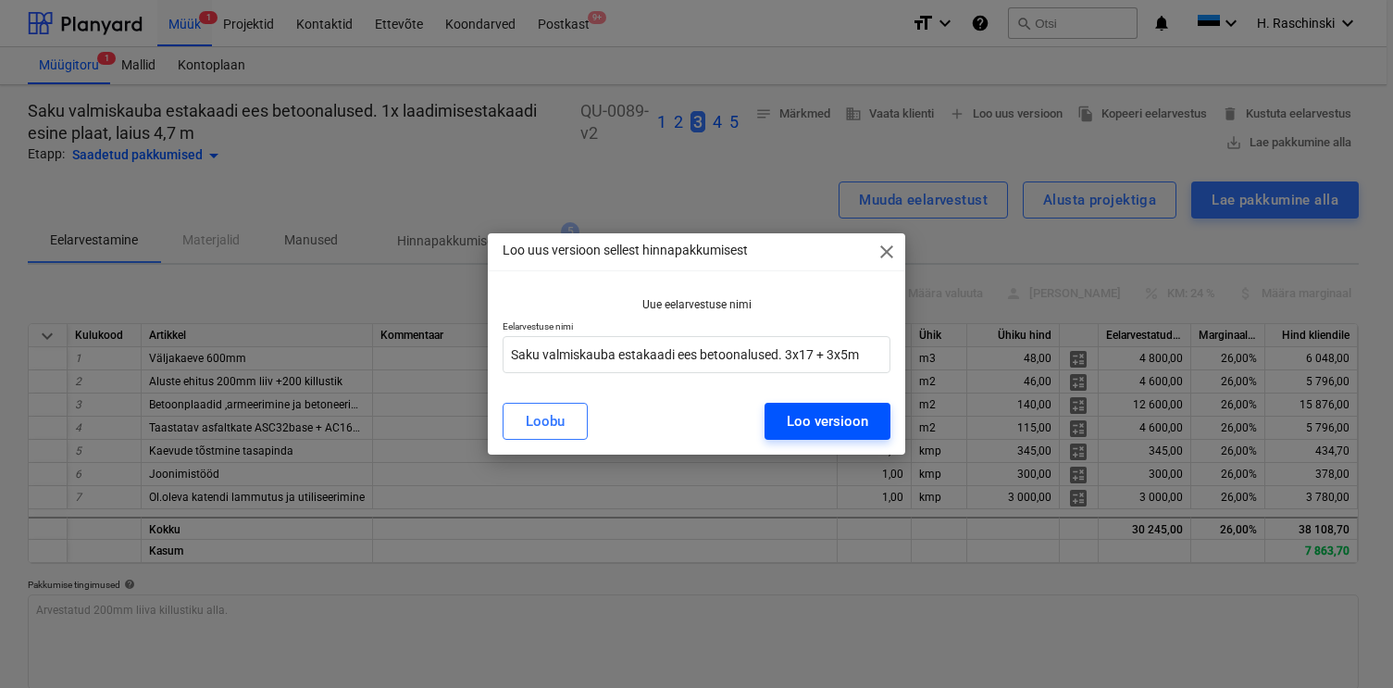
click at [873, 418] on button "Loo versioon" at bounding box center [827, 421] width 126 height 37
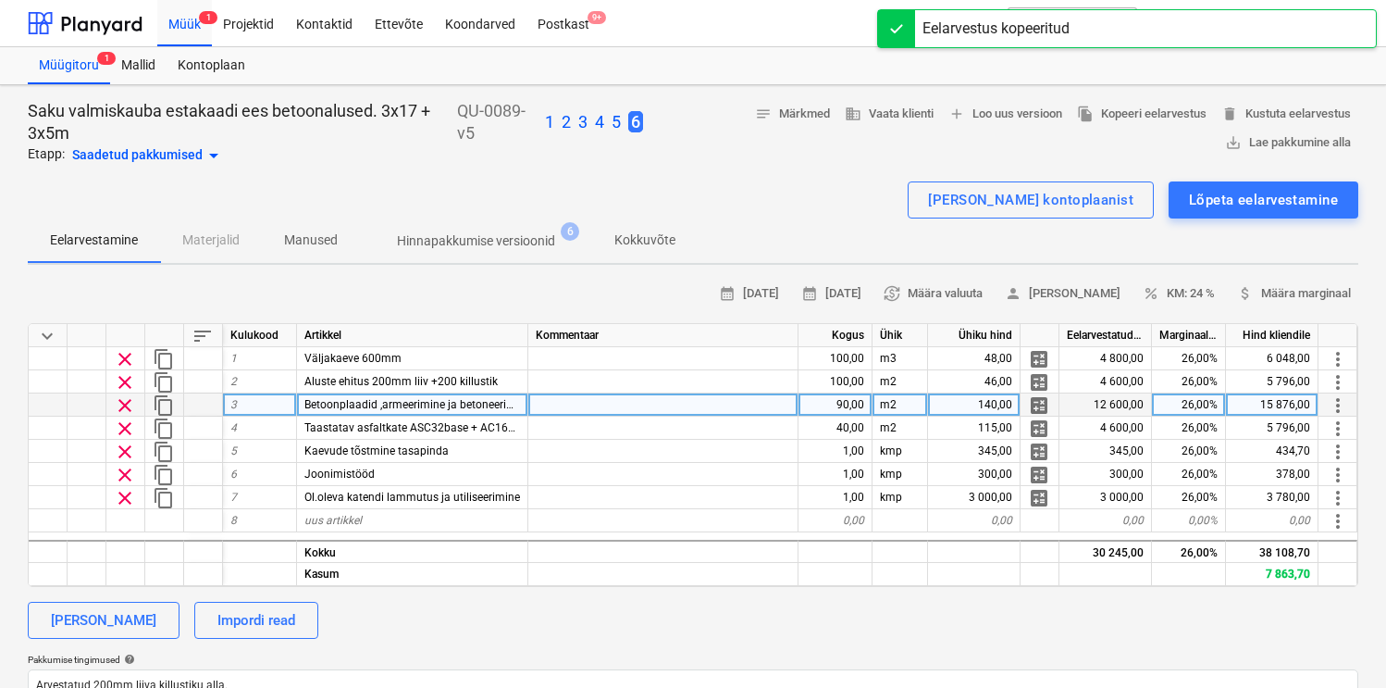
click at [867, 393] on div "90,00" at bounding box center [836, 404] width 74 height 23
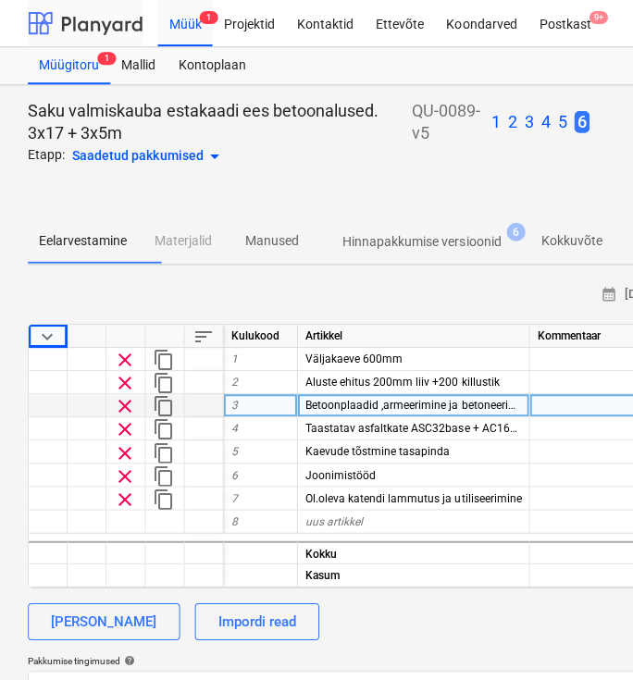
type textarea "x"
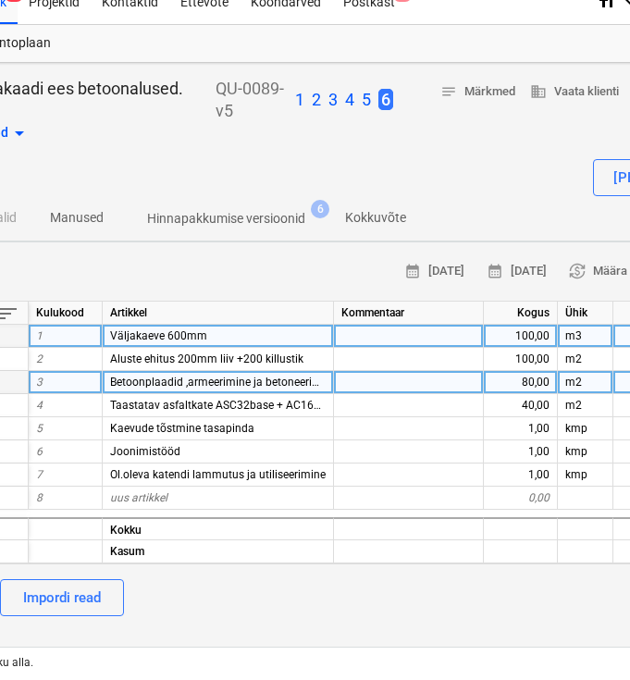
scroll to position [37, 194]
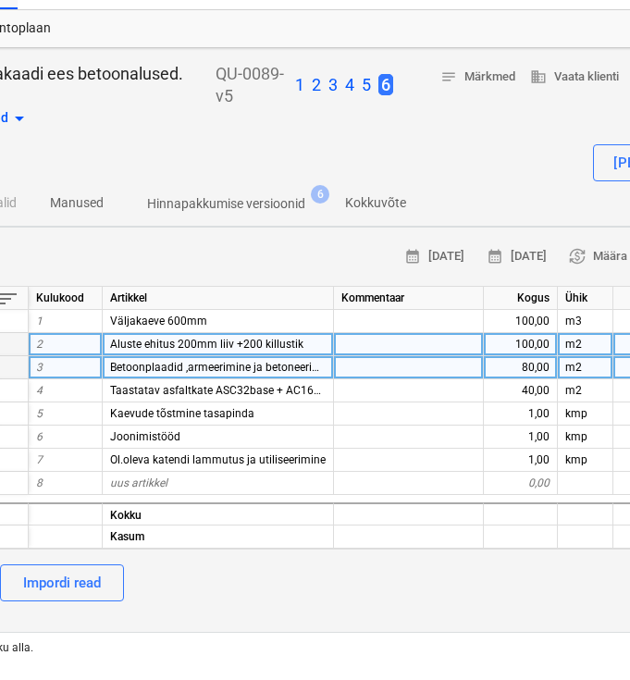
click at [503, 346] on div "100,00" at bounding box center [521, 344] width 74 height 23
type input "80"
type textarea "x"
type input "30"
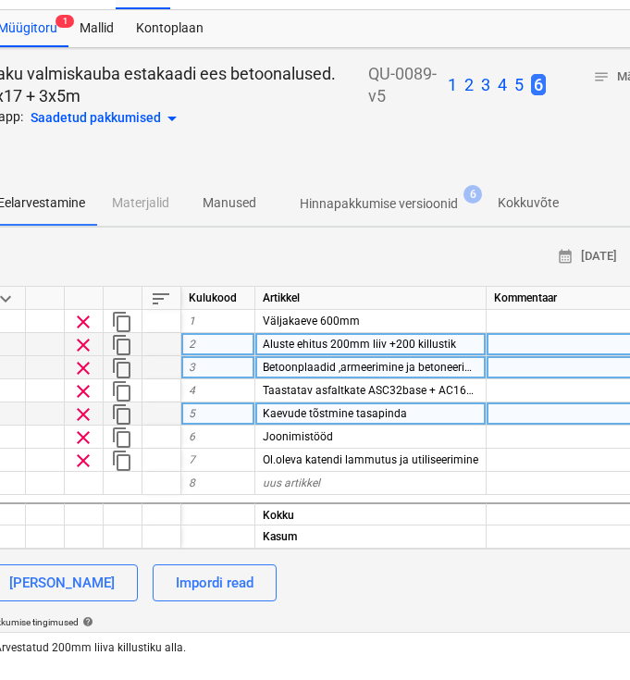
scroll to position [37, 43]
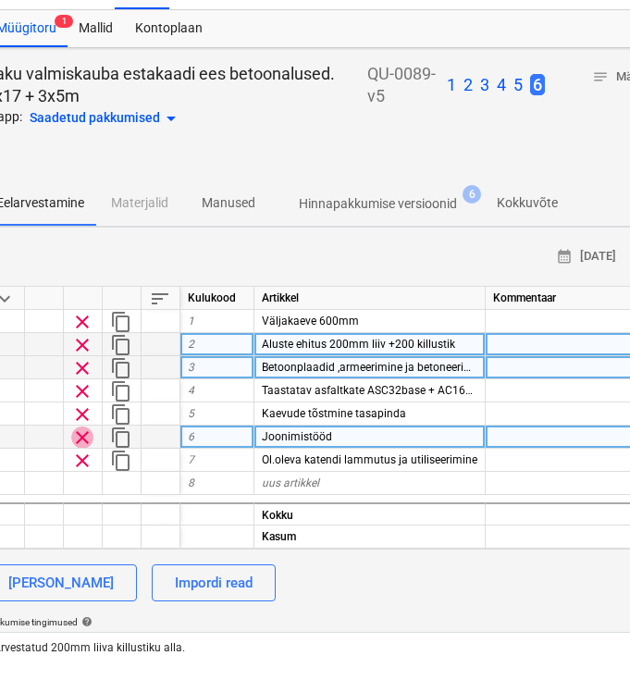
click at [81, 432] on span "clear" at bounding box center [82, 437] width 22 height 22
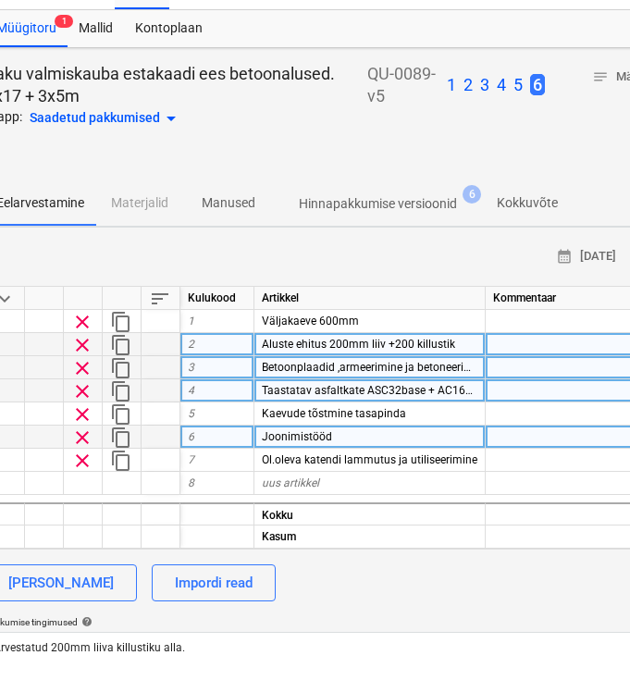
type textarea "x"
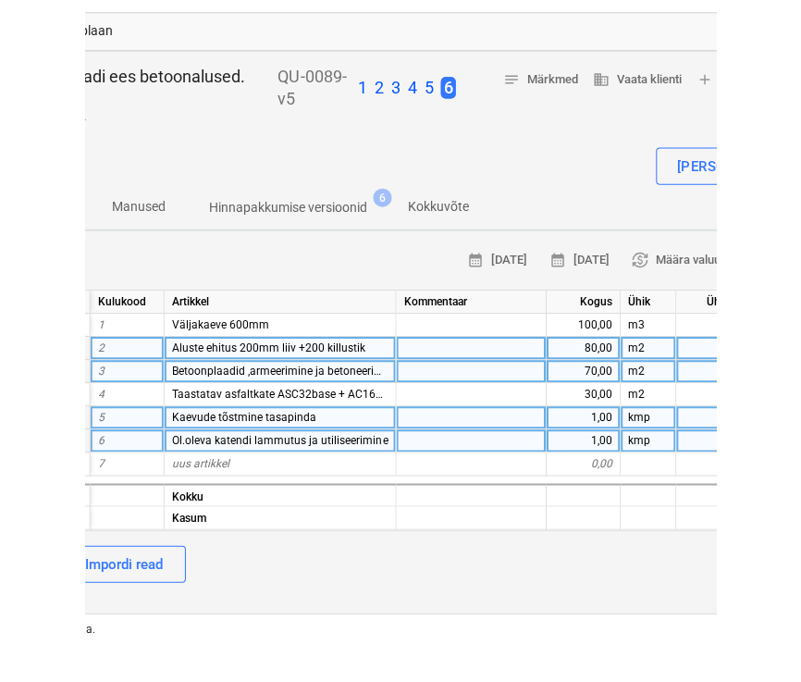
scroll to position [34, 213]
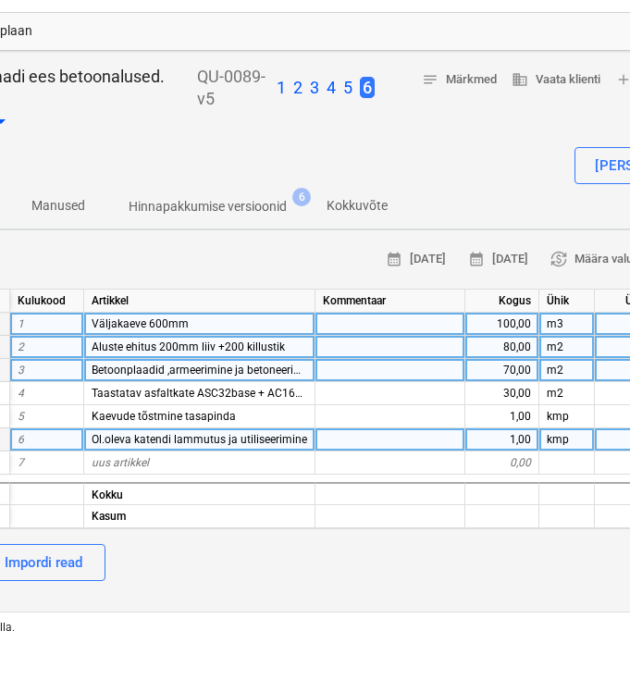
click at [495, 329] on div "100,00" at bounding box center [503, 324] width 74 height 23
type input "50"
click at [465, 567] on div "[PERSON_NAME] Impordi read" at bounding box center [420, 562] width 1211 height 37
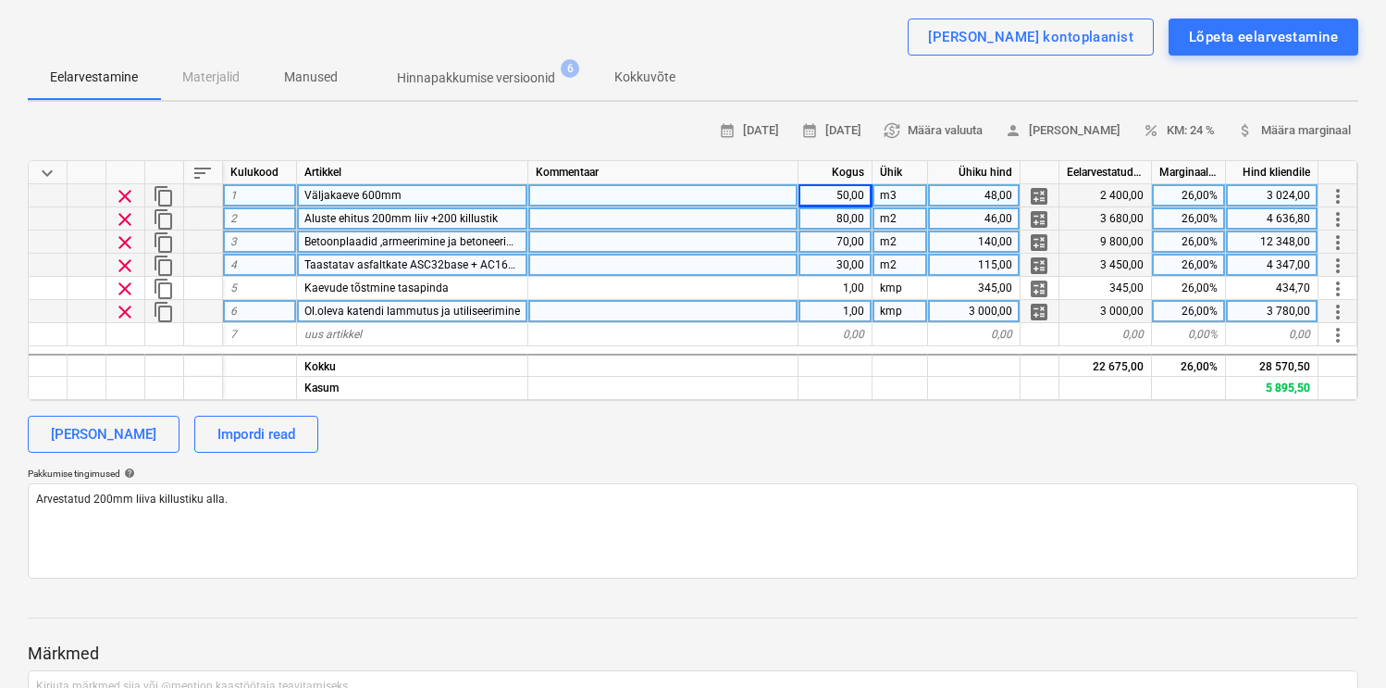
scroll to position [0, 0]
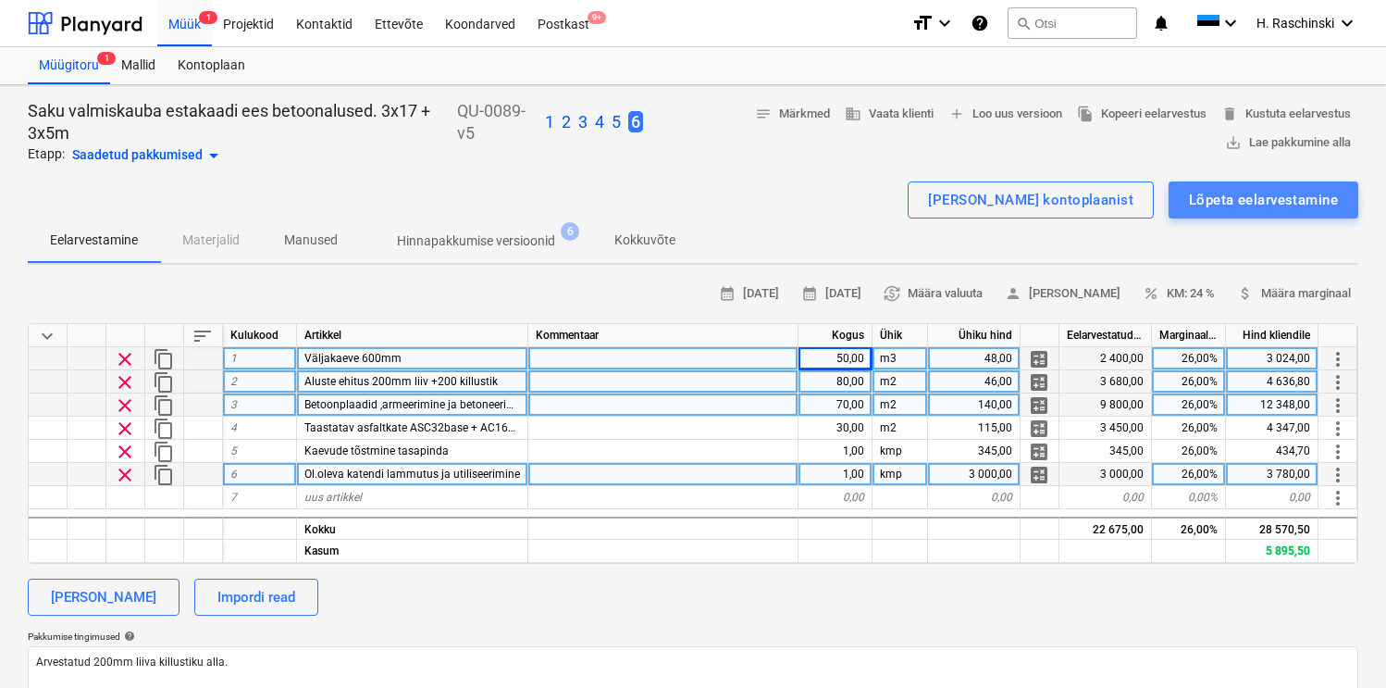
click at [1256, 207] on div "Lõpeta eelarvestamine" at bounding box center [1263, 200] width 149 height 24
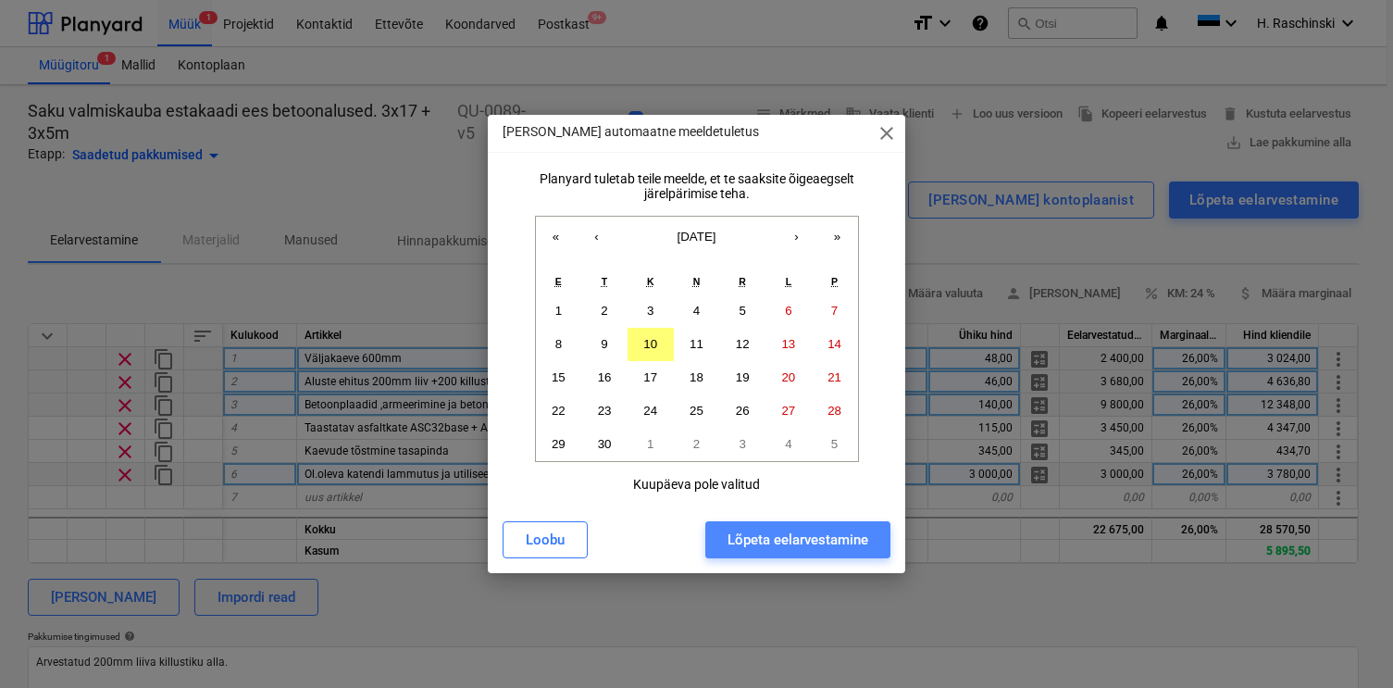
click at [793, 537] on div "Lõpeta eelarvestamine" at bounding box center [797, 540] width 141 height 24
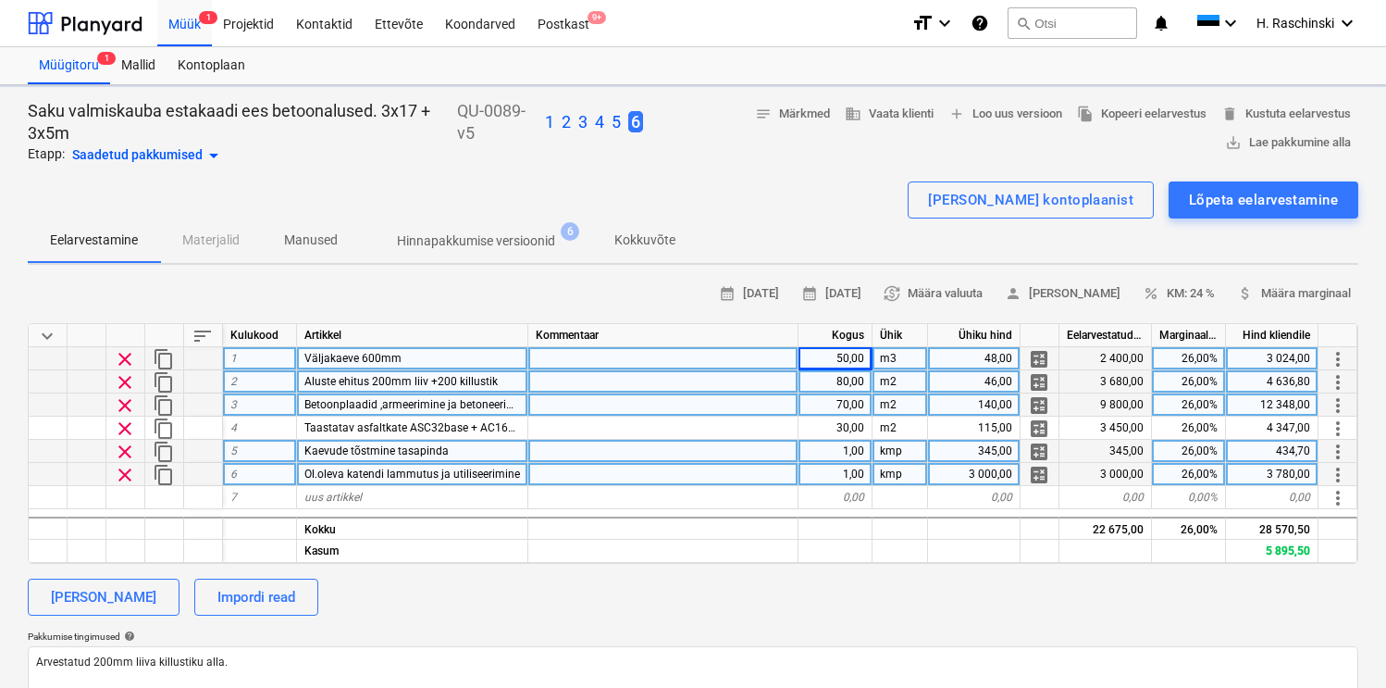
type textarea "x"
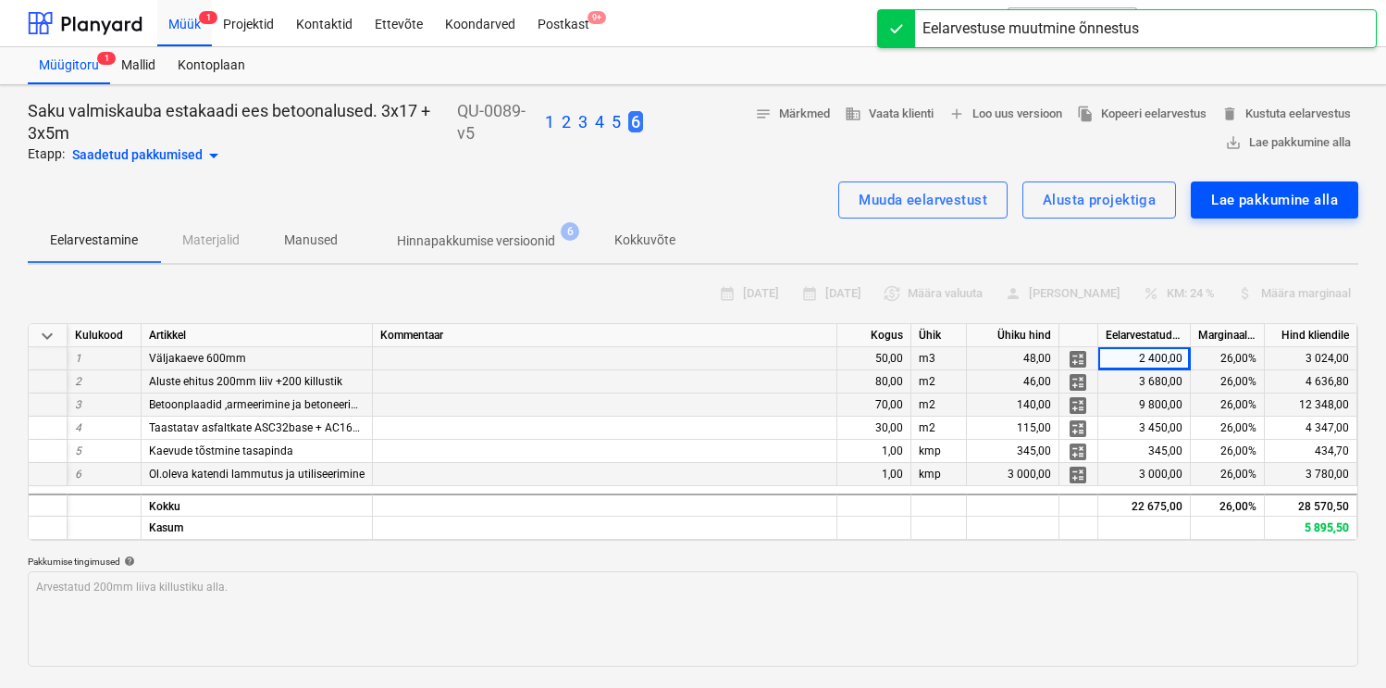
click at [1245, 191] on div "Lae pakkumine alla" at bounding box center [1274, 200] width 127 height 24
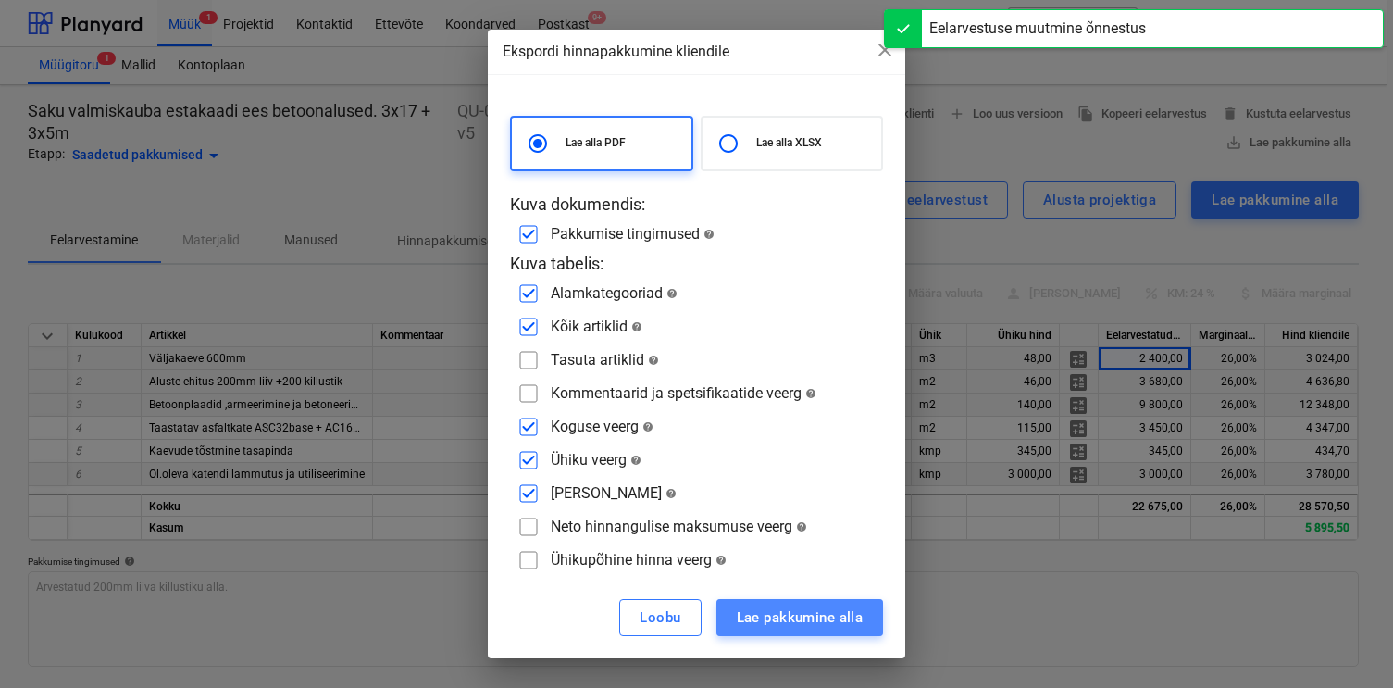
click at [770, 628] on div "Lae pakkumine alla" at bounding box center [800, 617] width 127 height 24
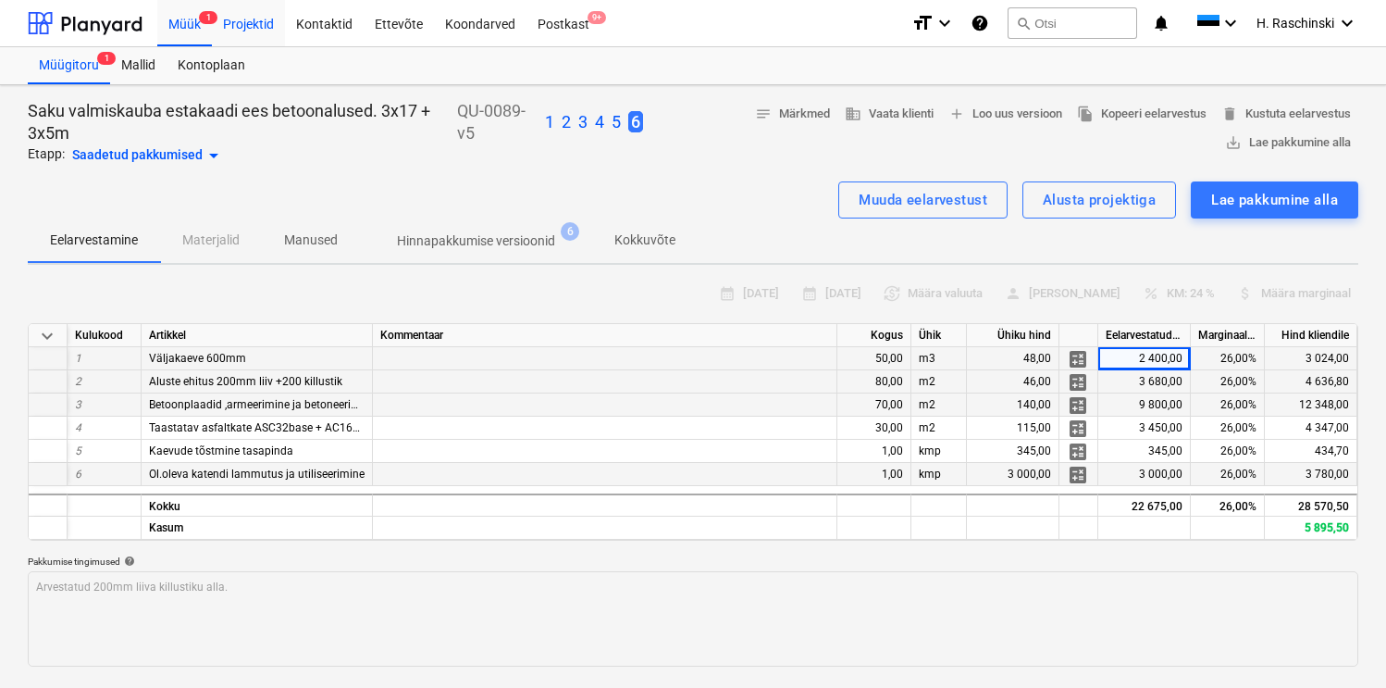
click at [253, 21] on div "Projektid" at bounding box center [248, 22] width 73 height 47
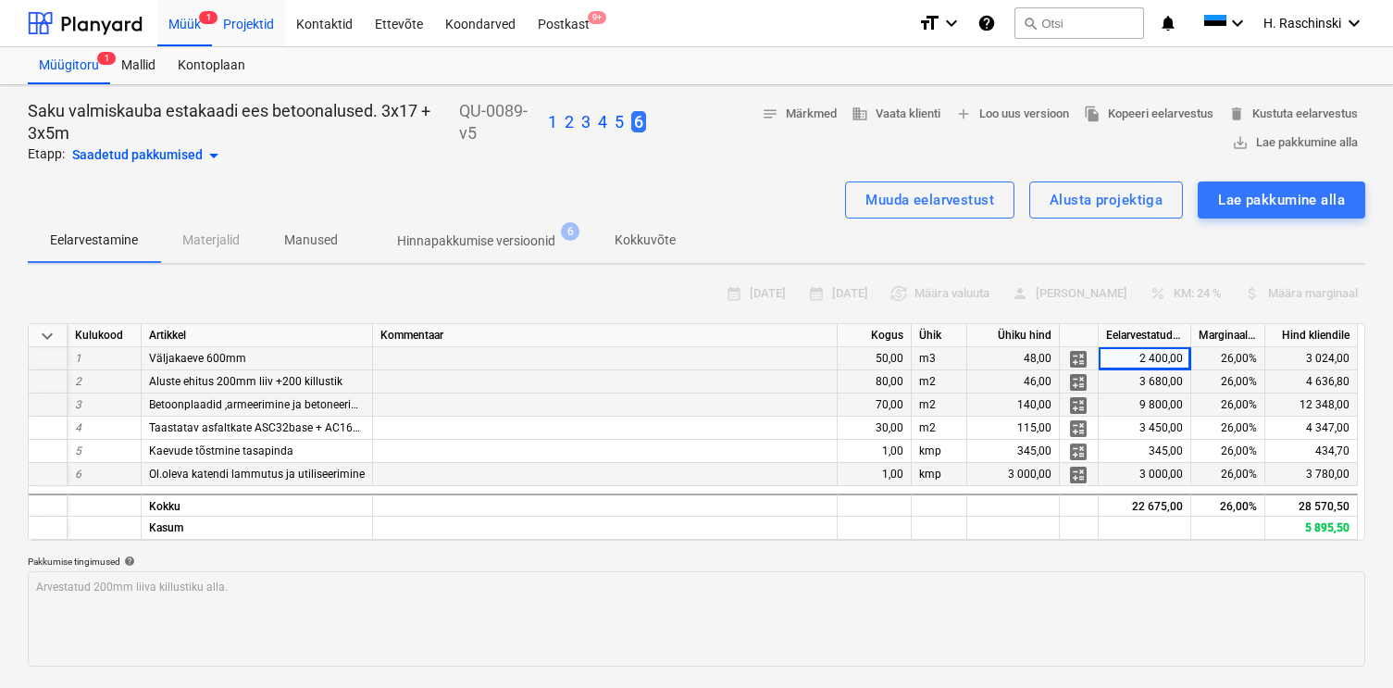
click at [253, 21] on div "Projektid" at bounding box center [248, 22] width 73 height 47
